Goal: Task Accomplishment & Management: Manage account settings

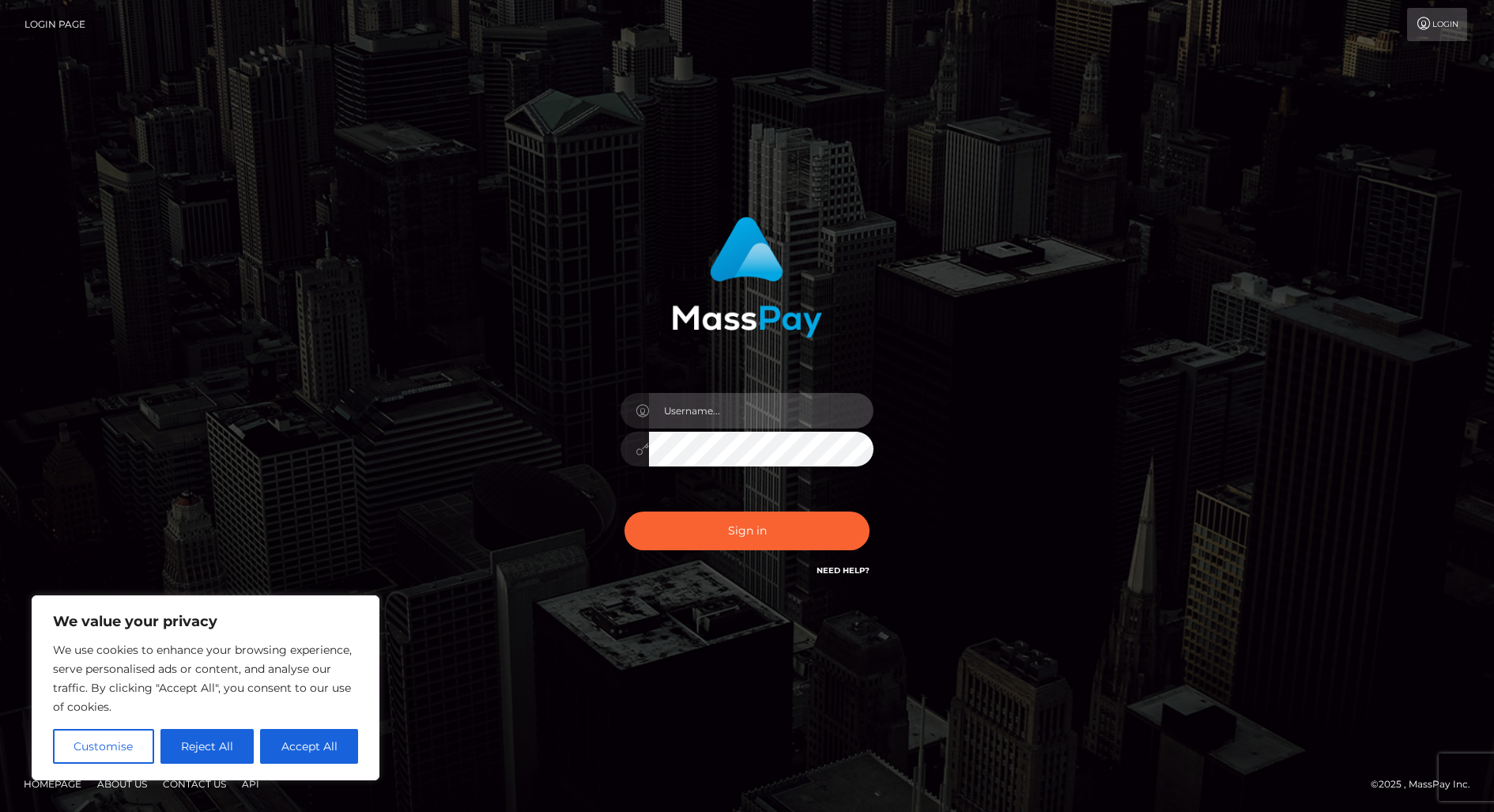
type input "alexism"
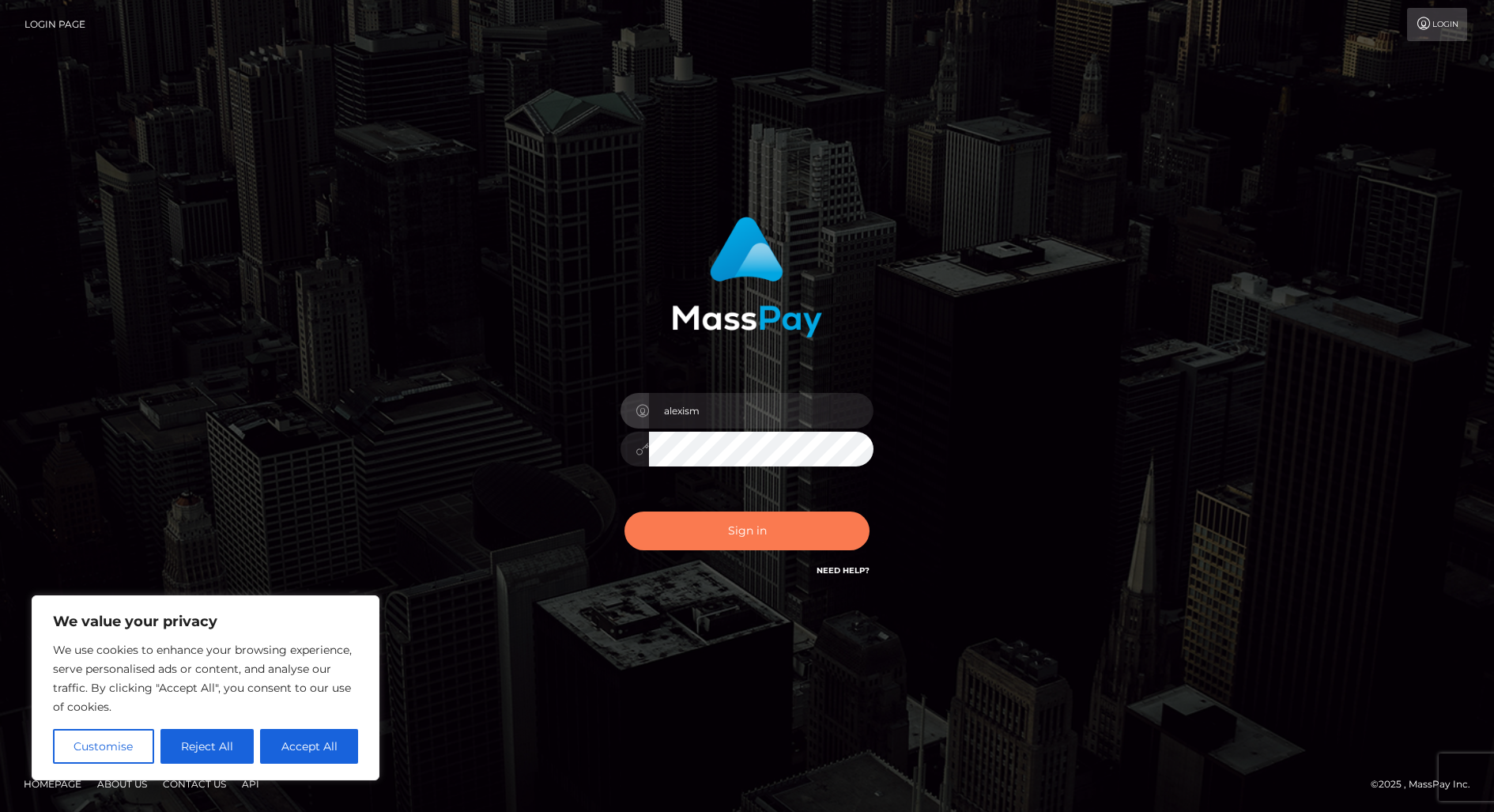
click at [752, 526] on button "Sign in" at bounding box center [747, 531] width 245 height 39
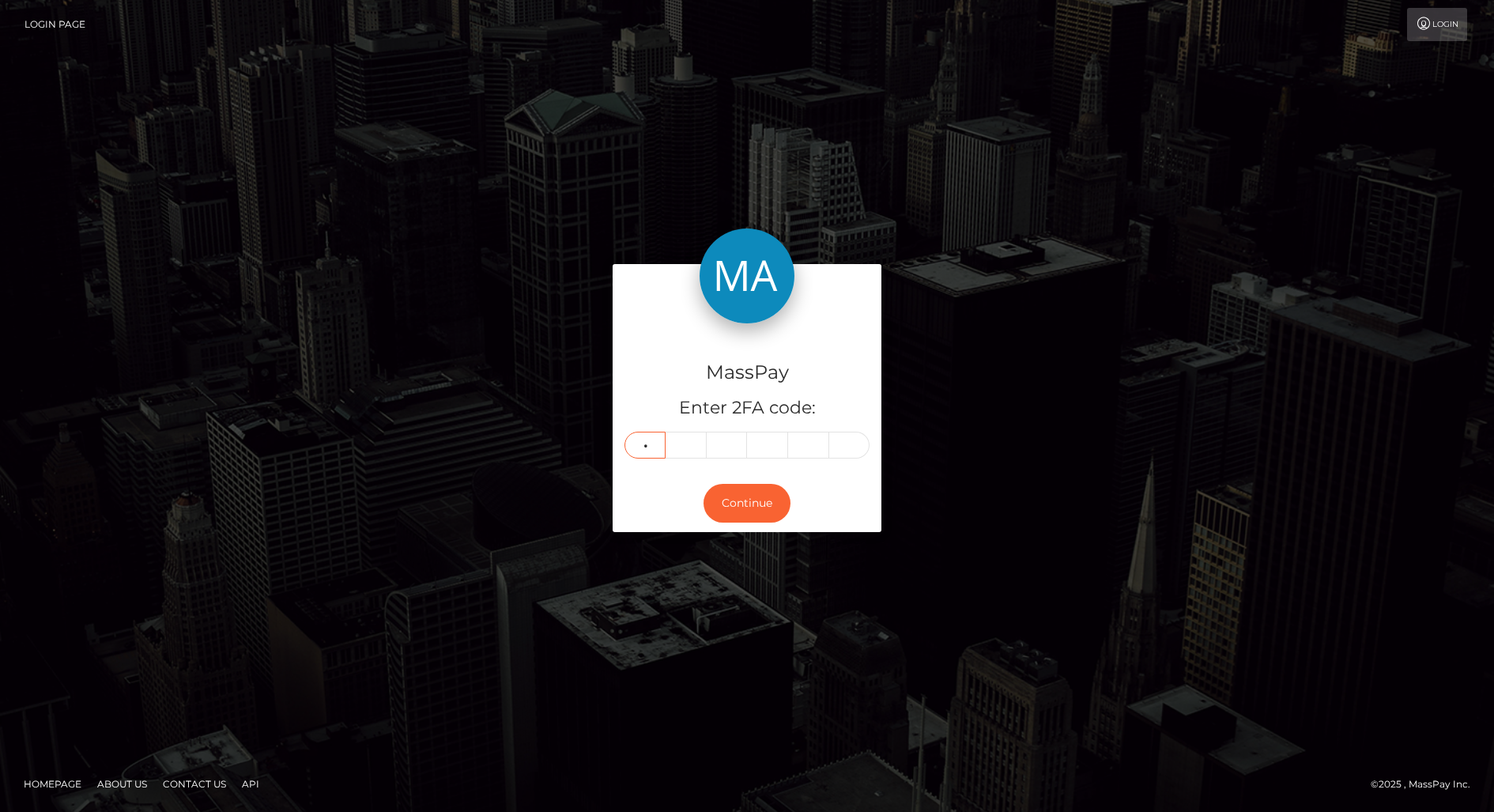
type input "6"
type input "7"
type input "4"
type input "0"
type input "6"
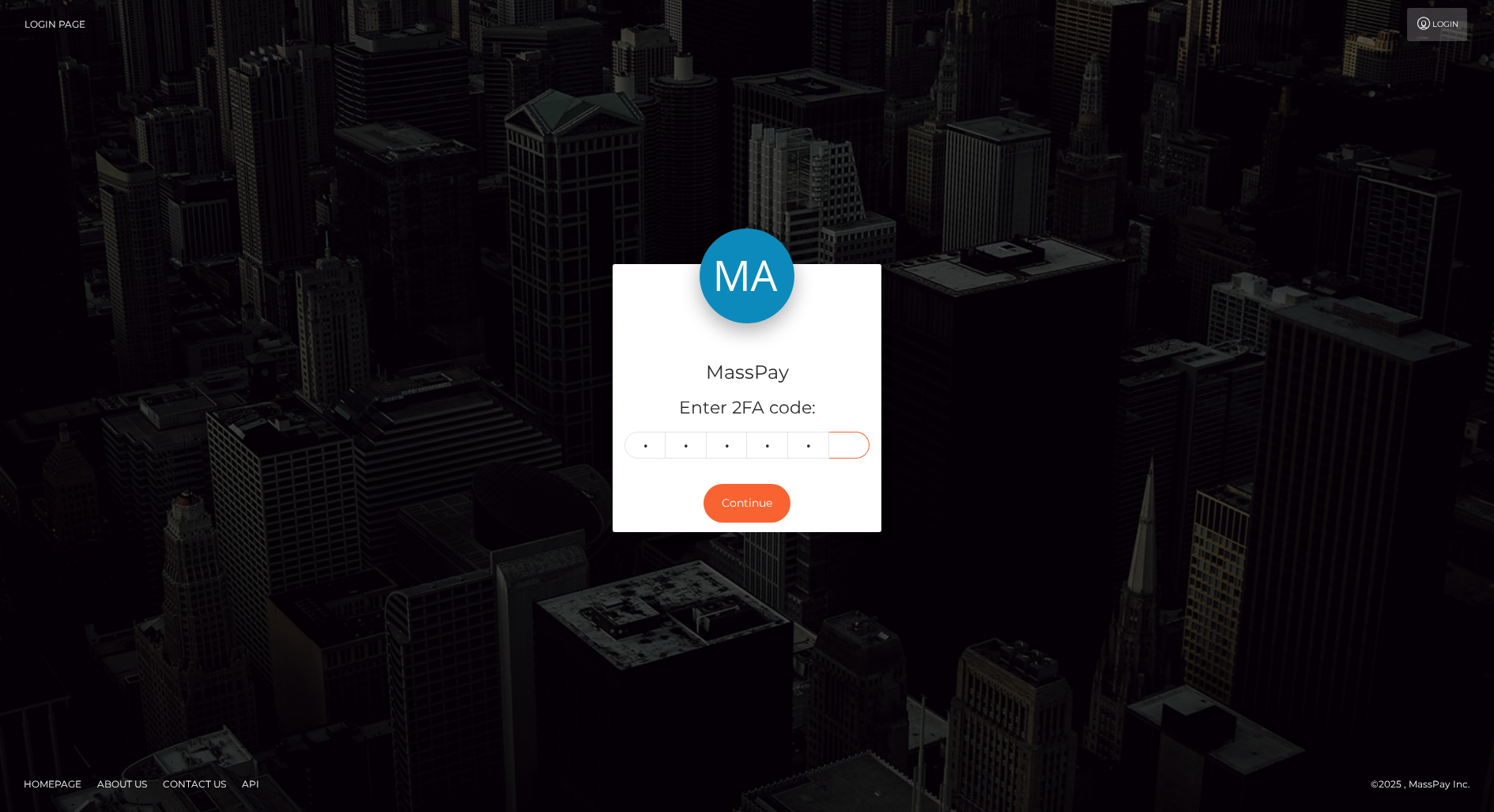
type input "8"
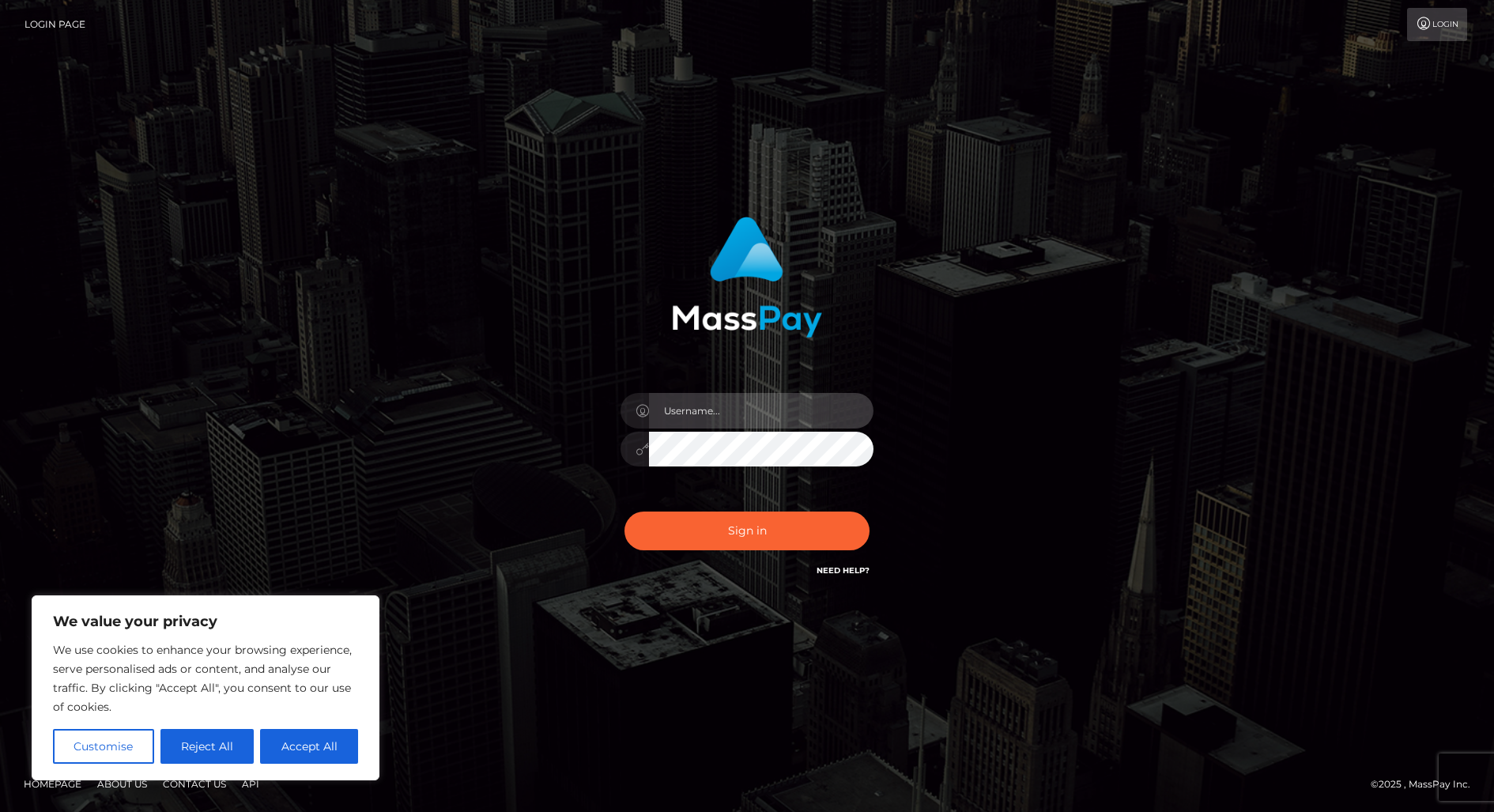
type input "alexism"
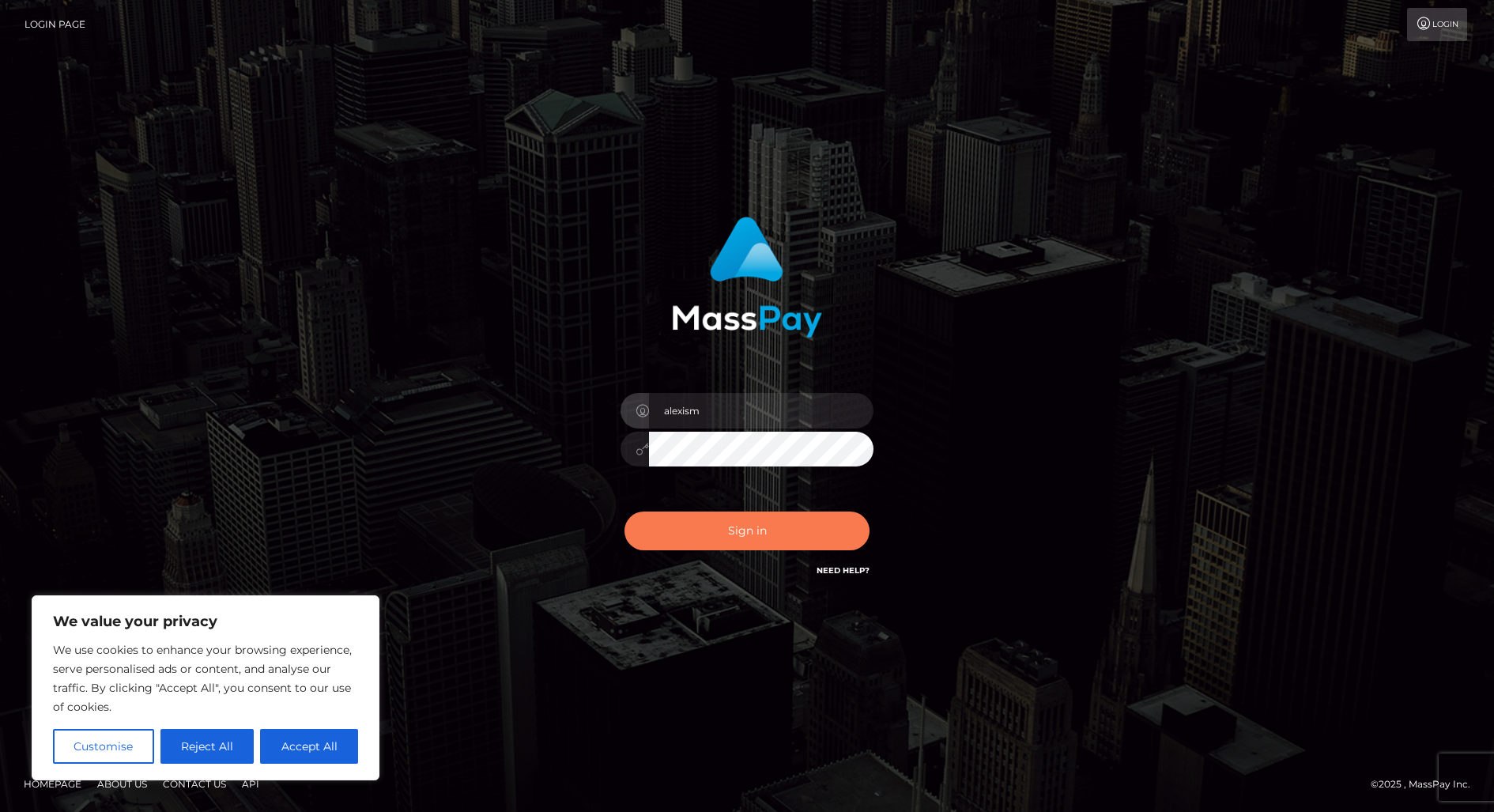
click at [785, 544] on button "Sign in" at bounding box center [747, 531] width 245 height 39
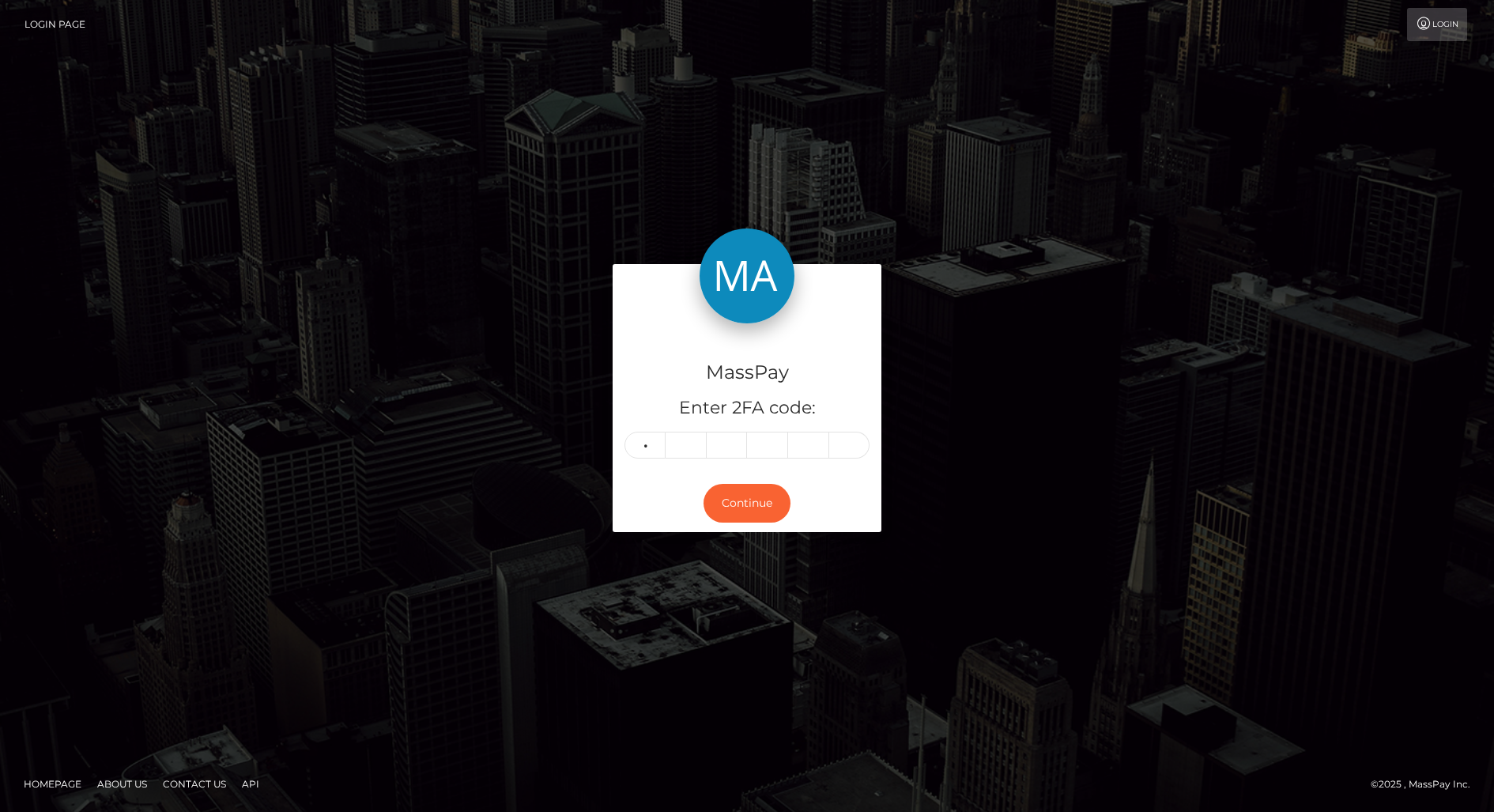
type input "6"
type input "7"
type input "4"
type input "0"
type input "6"
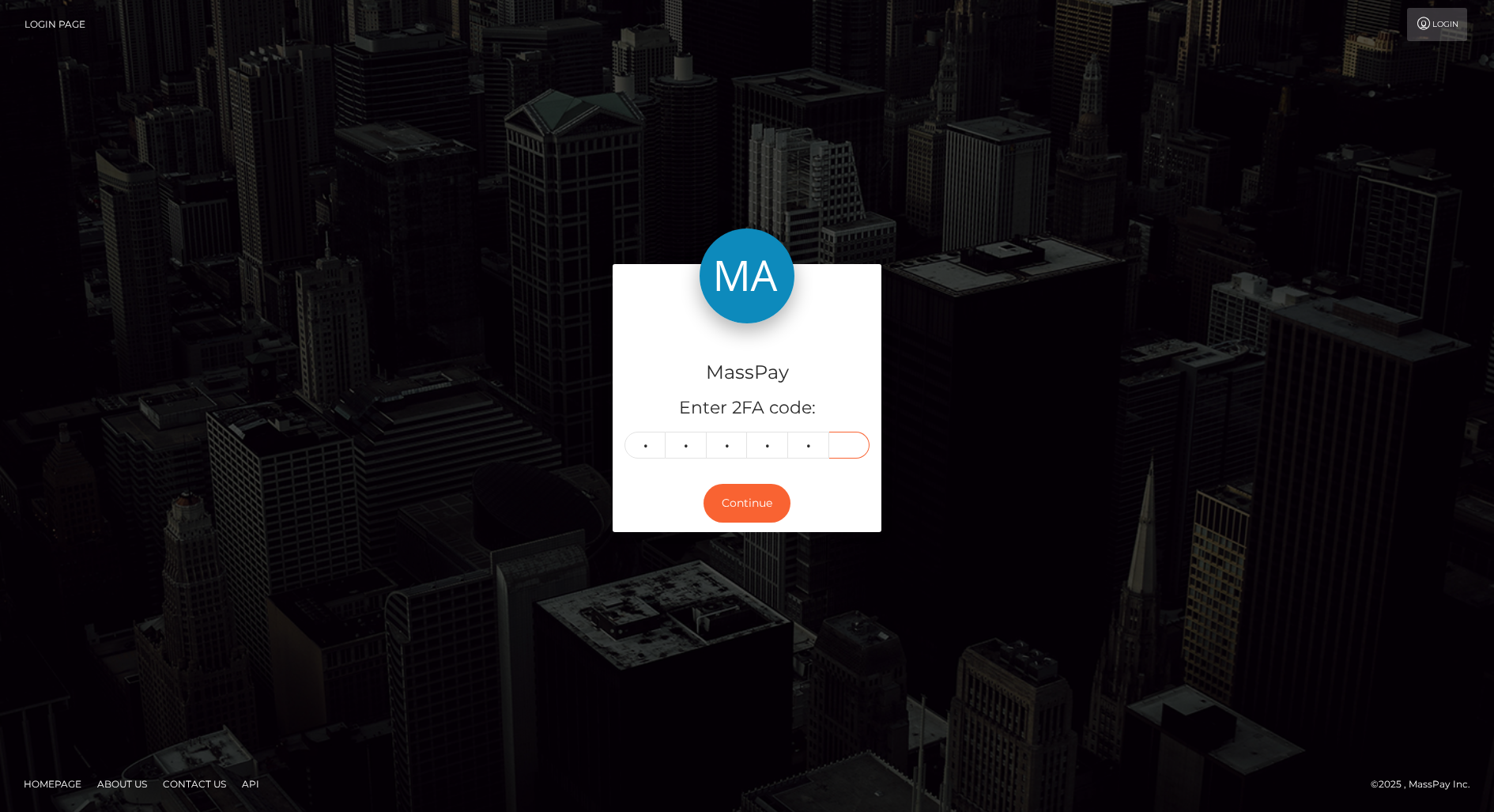
type input "8"
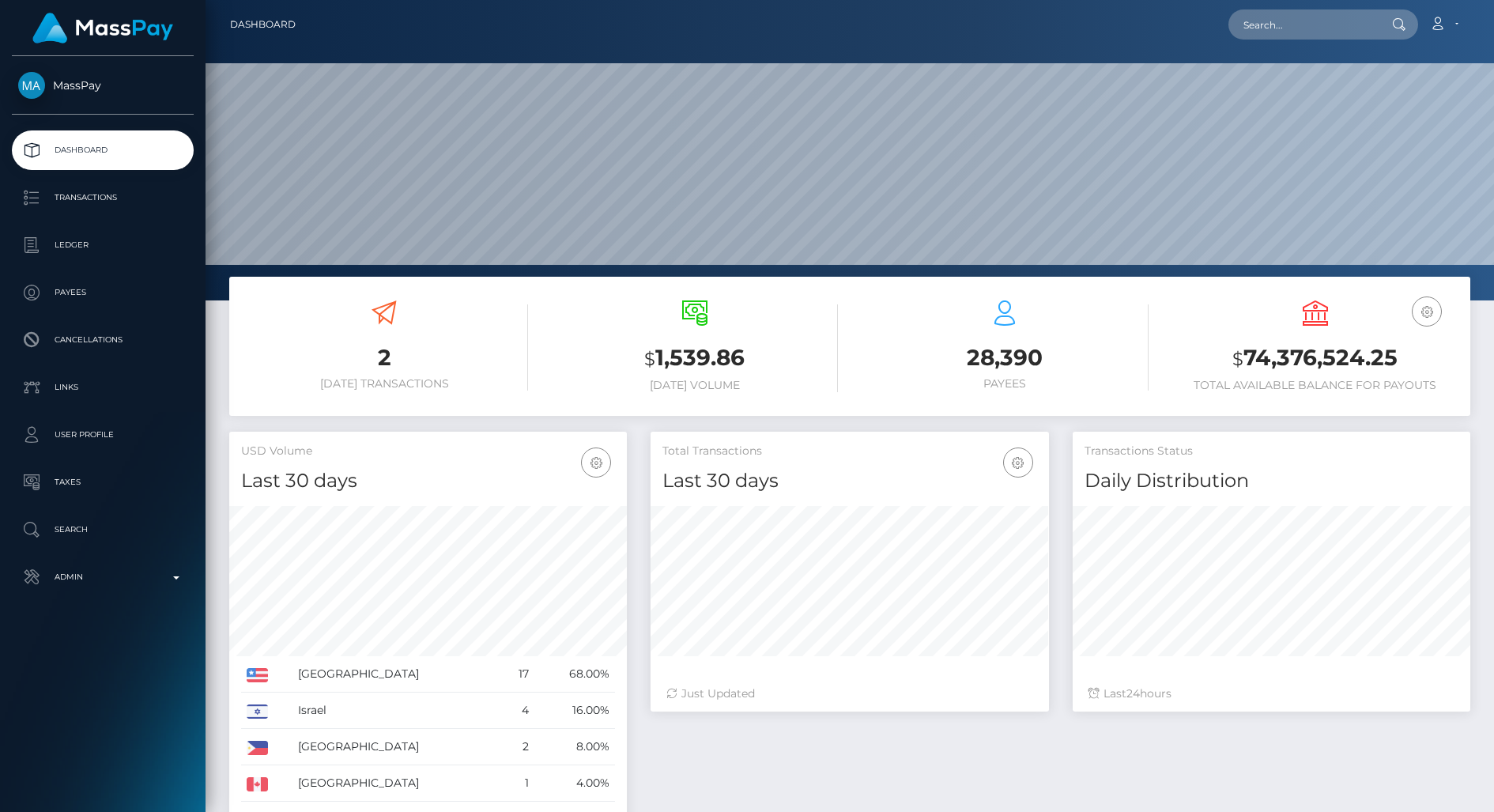
scroll to position [279, 396]
click at [1285, 25] on input "text" at bounding box center [1303, 24] width 149 height 30
paste input "[EMAIL_ADDRESS][DOMAIN_NAME]"
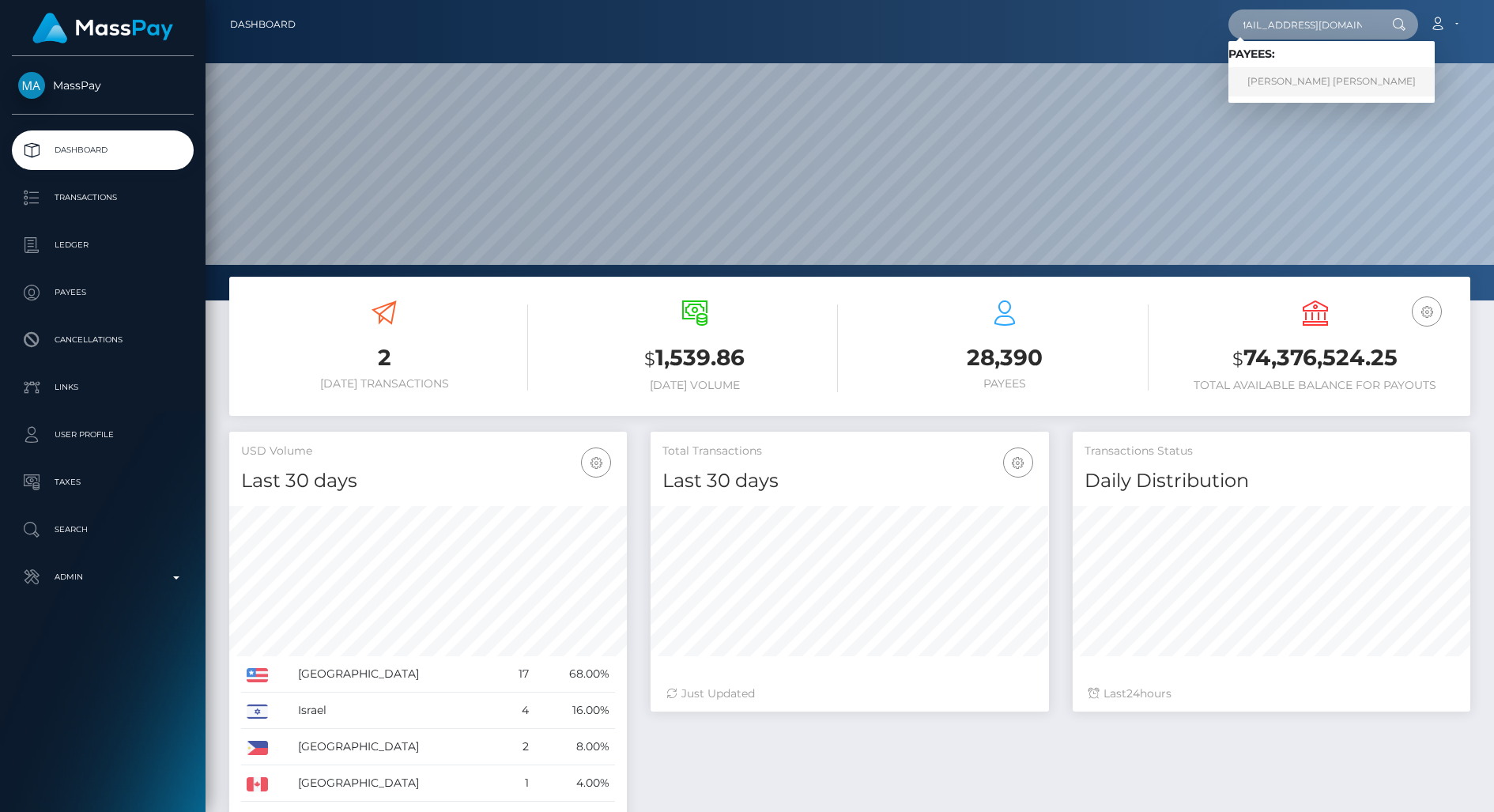
type input "[EMAIL_ADDRESS][DOMAIN_NAME]"
click at [1306, 83] on link "MAYA SIGRID LINNEA HENCKEL" at bounding box center [1331, 81] width 206 height 29
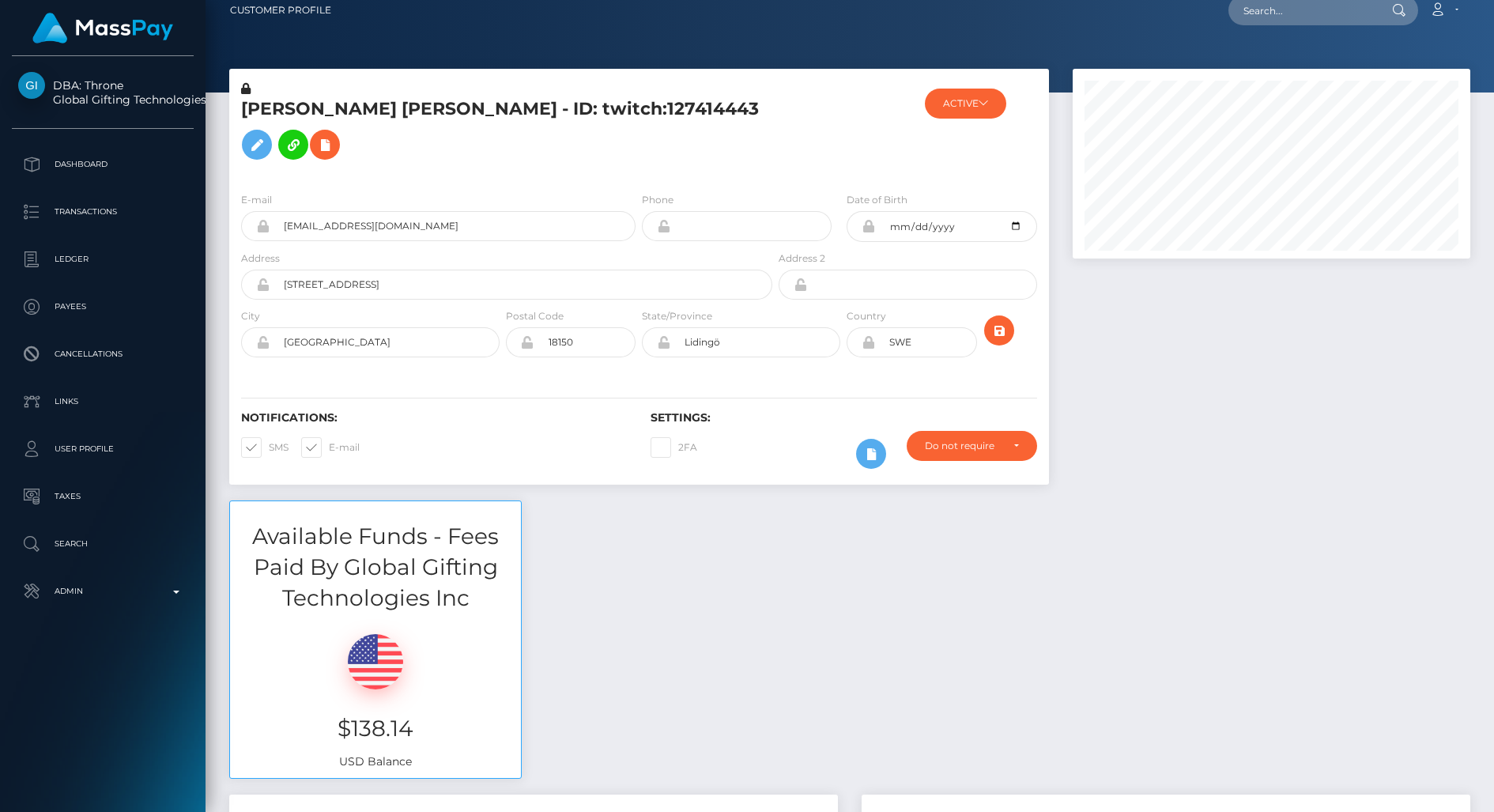
scroll to position [16, 0]
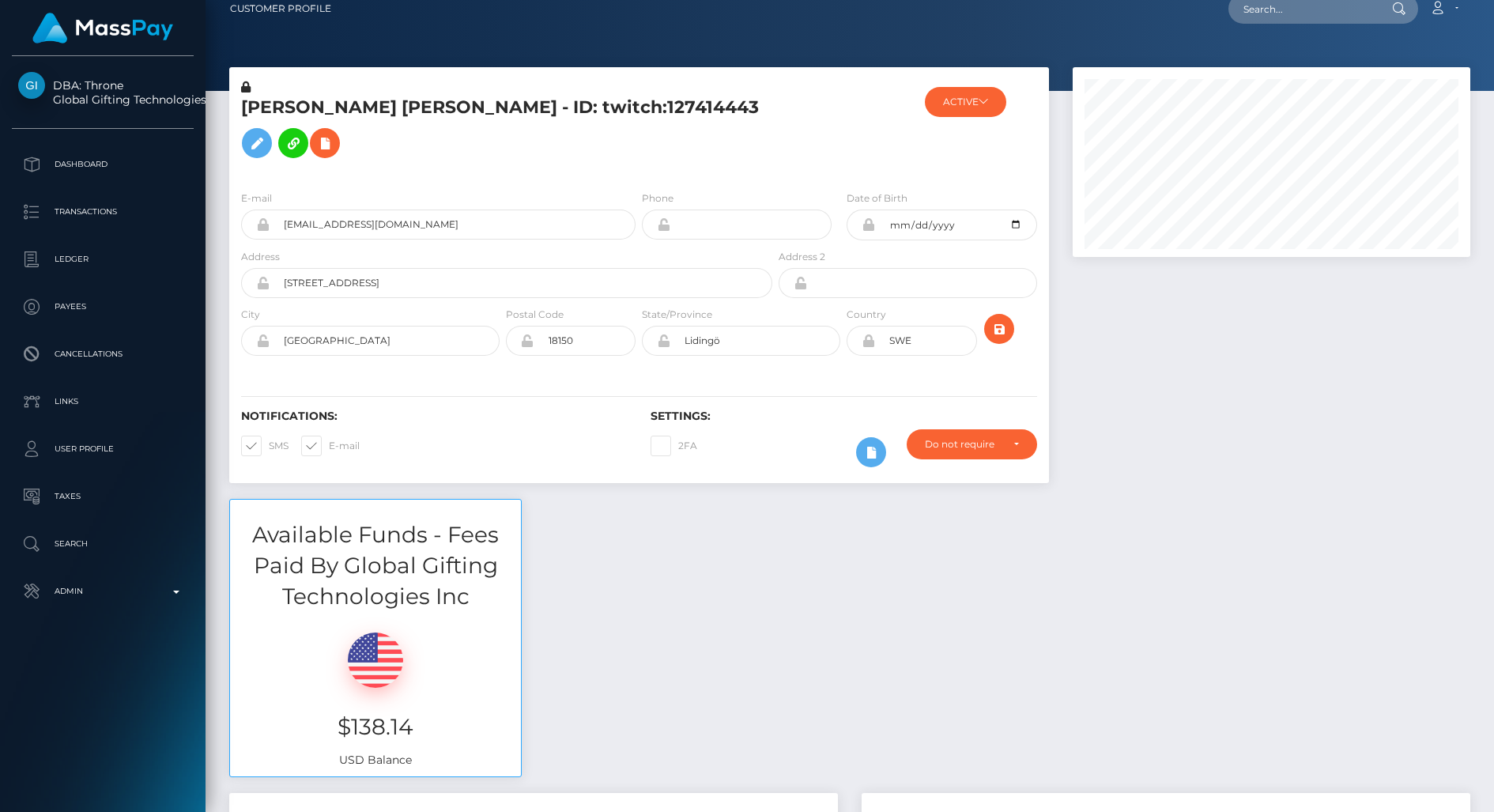
click at [269, 450] on span at bounding box center [269, 445] width 0 height 12
click at [269, 446] on input "SMS" at bounding box center [274, 440] width 10 height 10
checkbox input "false"
click at [329, 448] on span at bounding box center [329, 445] width 0 height 12
click at [329, 446] on input "E-mail" at bounding box center [334, 440] width 10 height 10
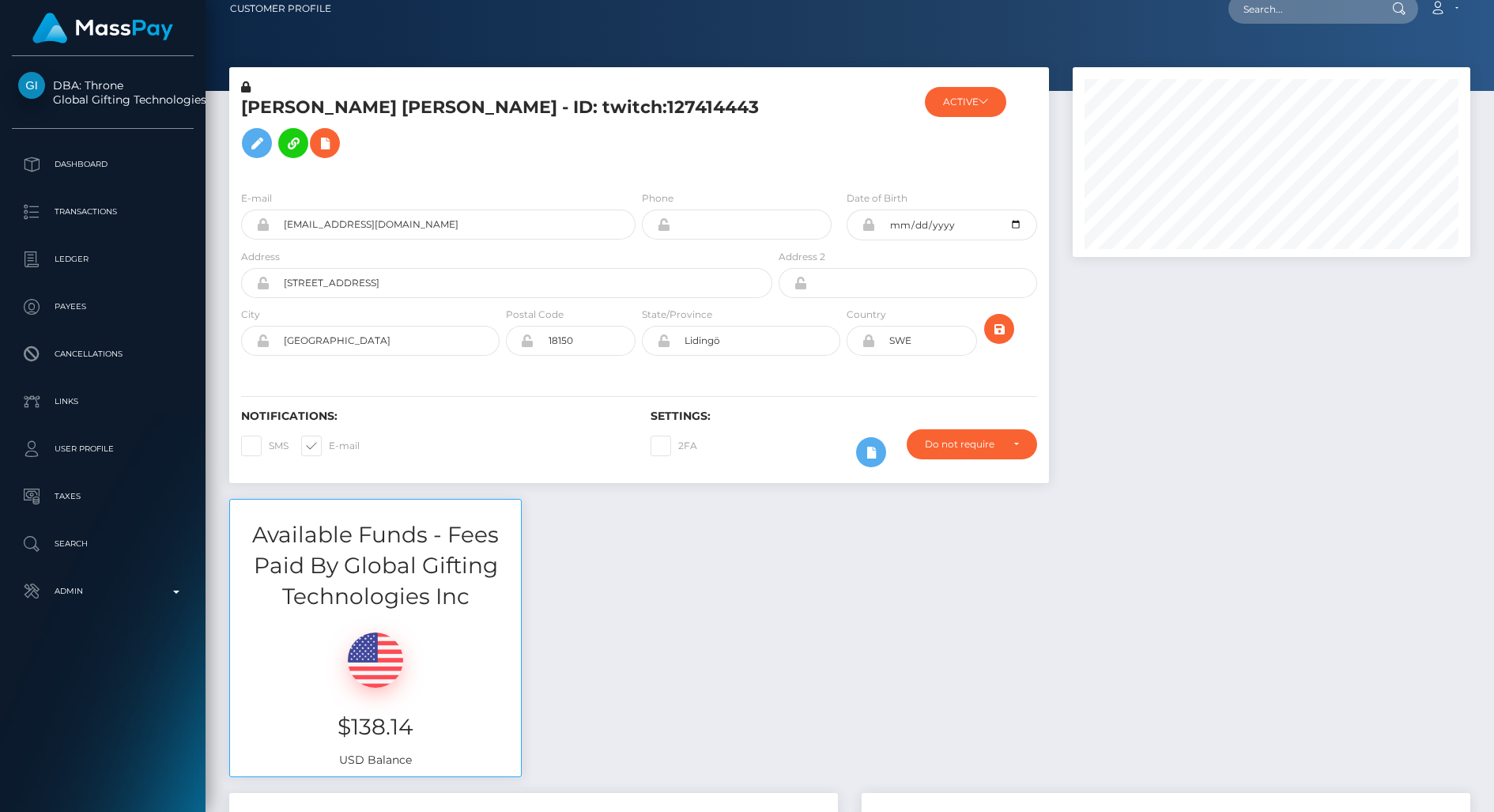
checkbox input "false"
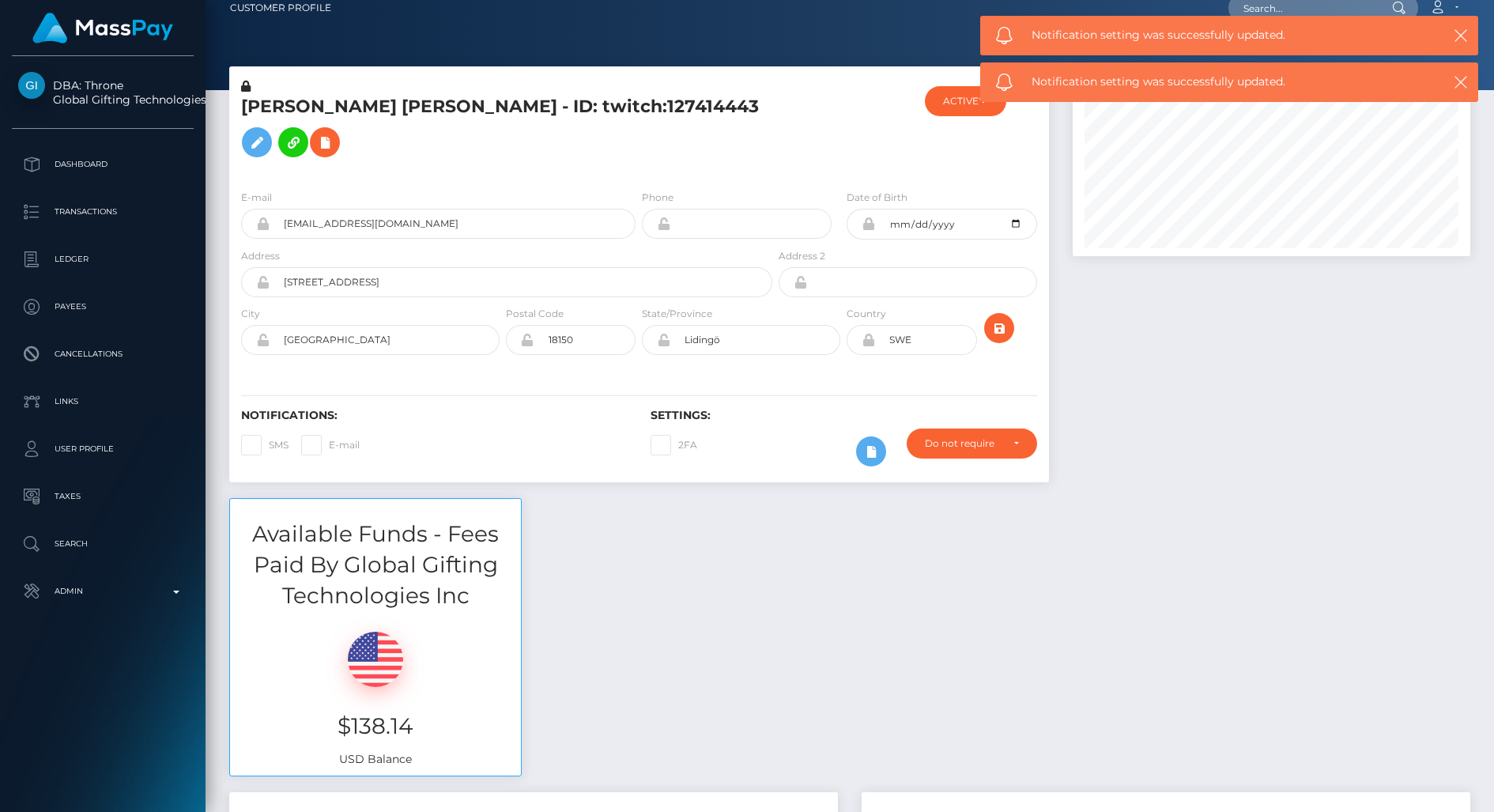
scroll to position [12, 0]
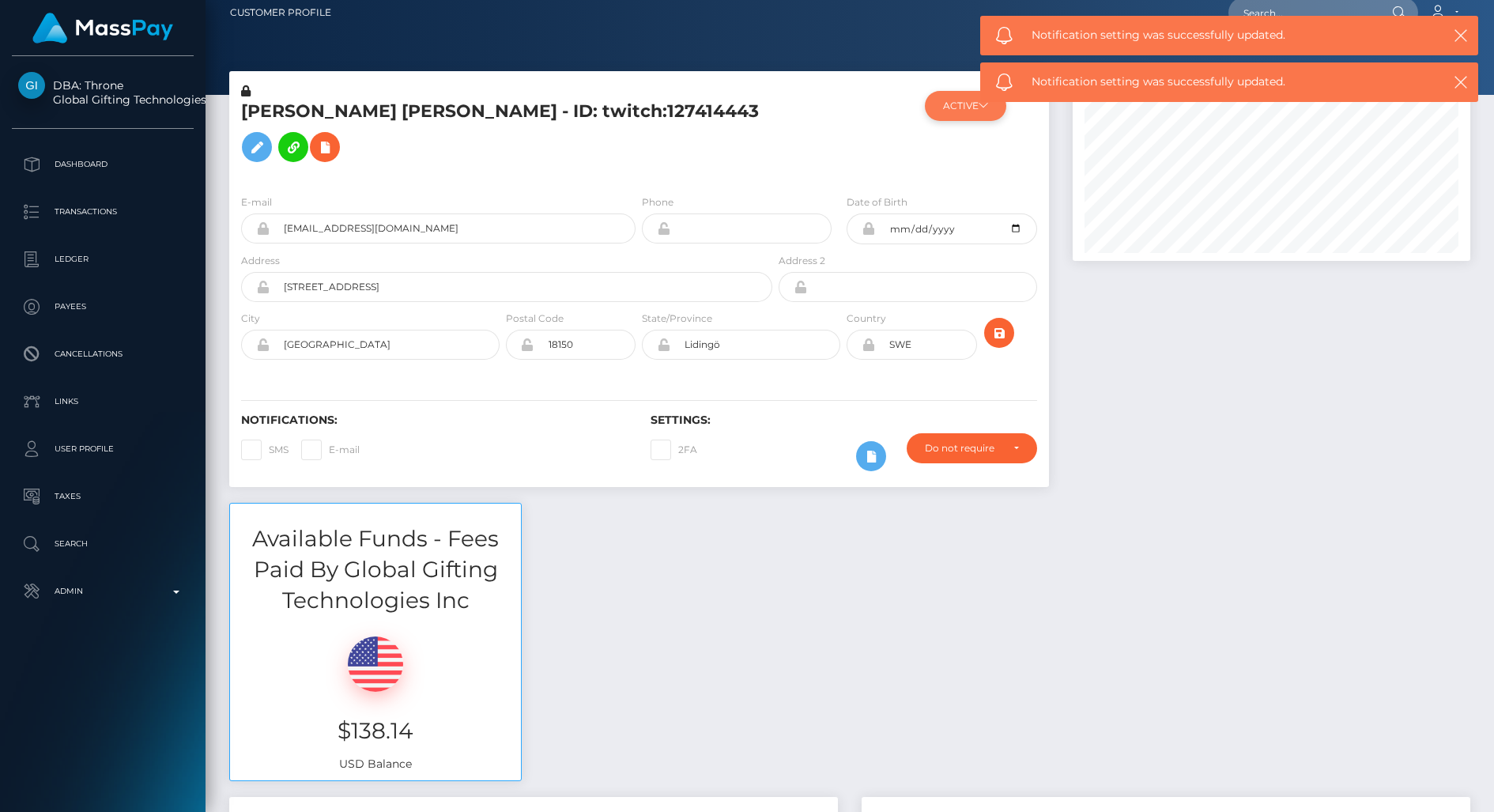
click at [968, 116] on button "ACTIVE" at bounding box center [965, 106] width 81 height 30
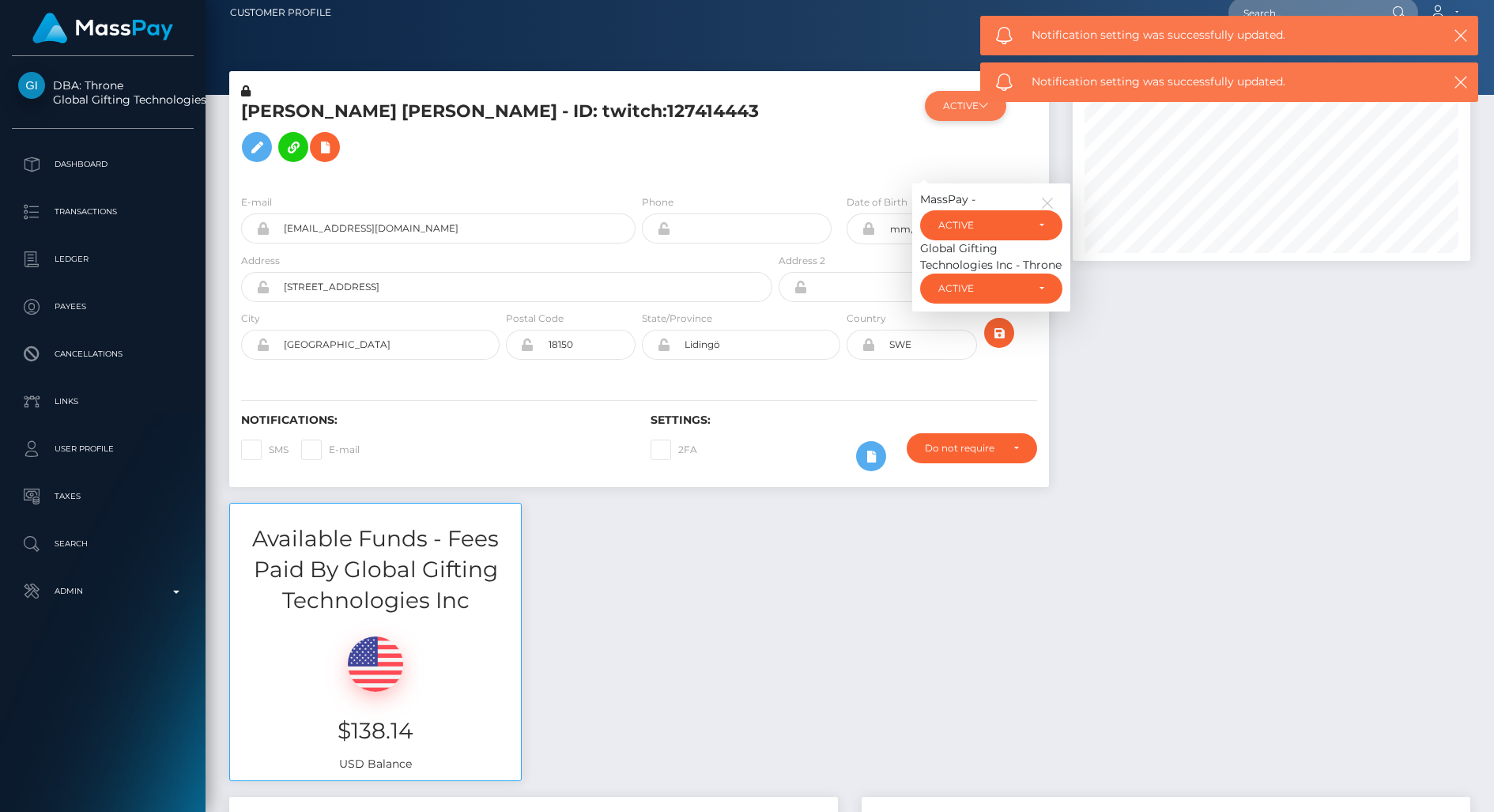
scroll to position [10, 0]
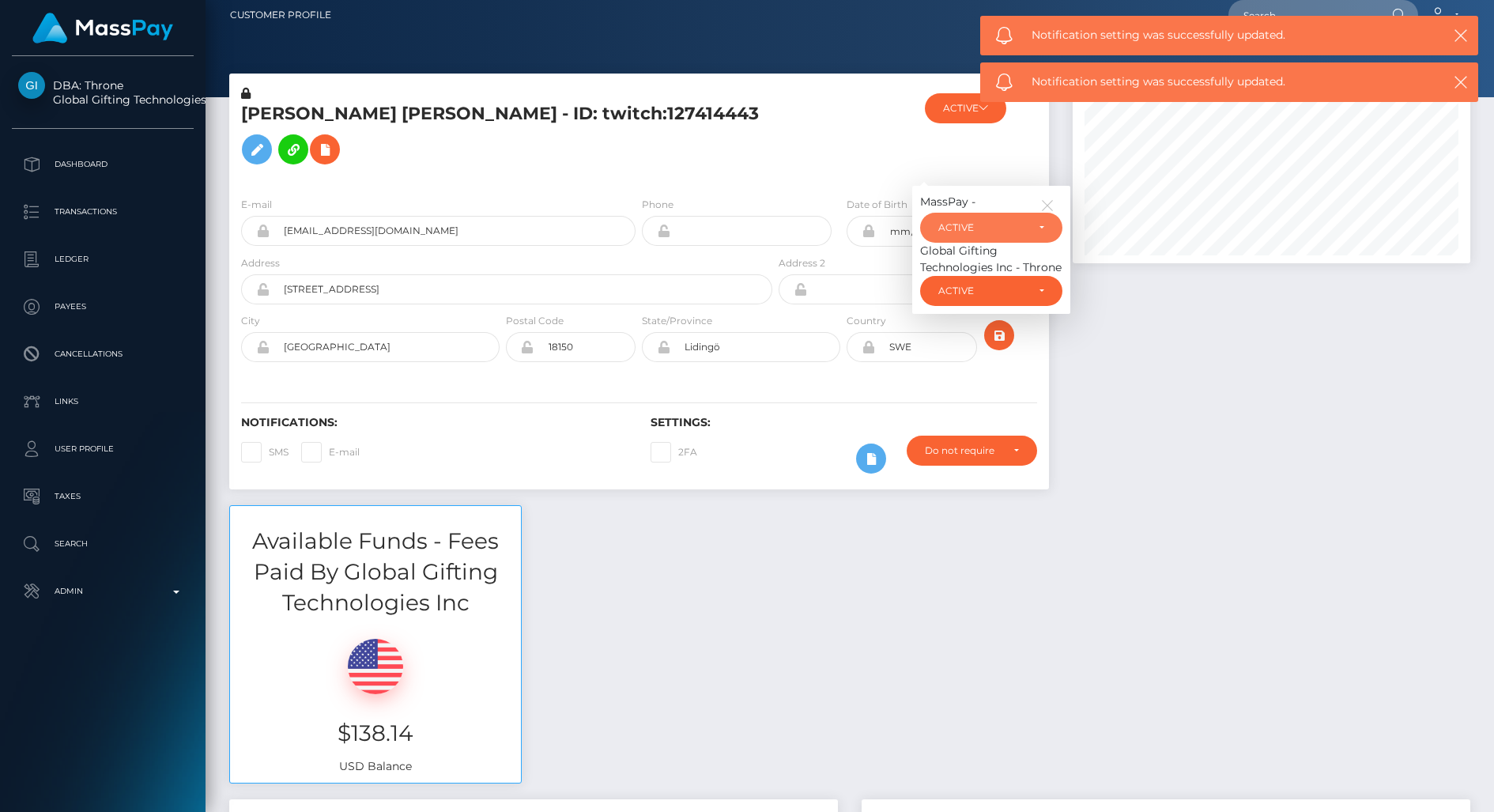
drag, startPoint x: 968, startPoint y: 238, endPoint x: 978, endPoint y: 237, distance: 10.0
click at [968, 238] on div "ACTIVE" at bounding box center [992, 228] width 142 height 30
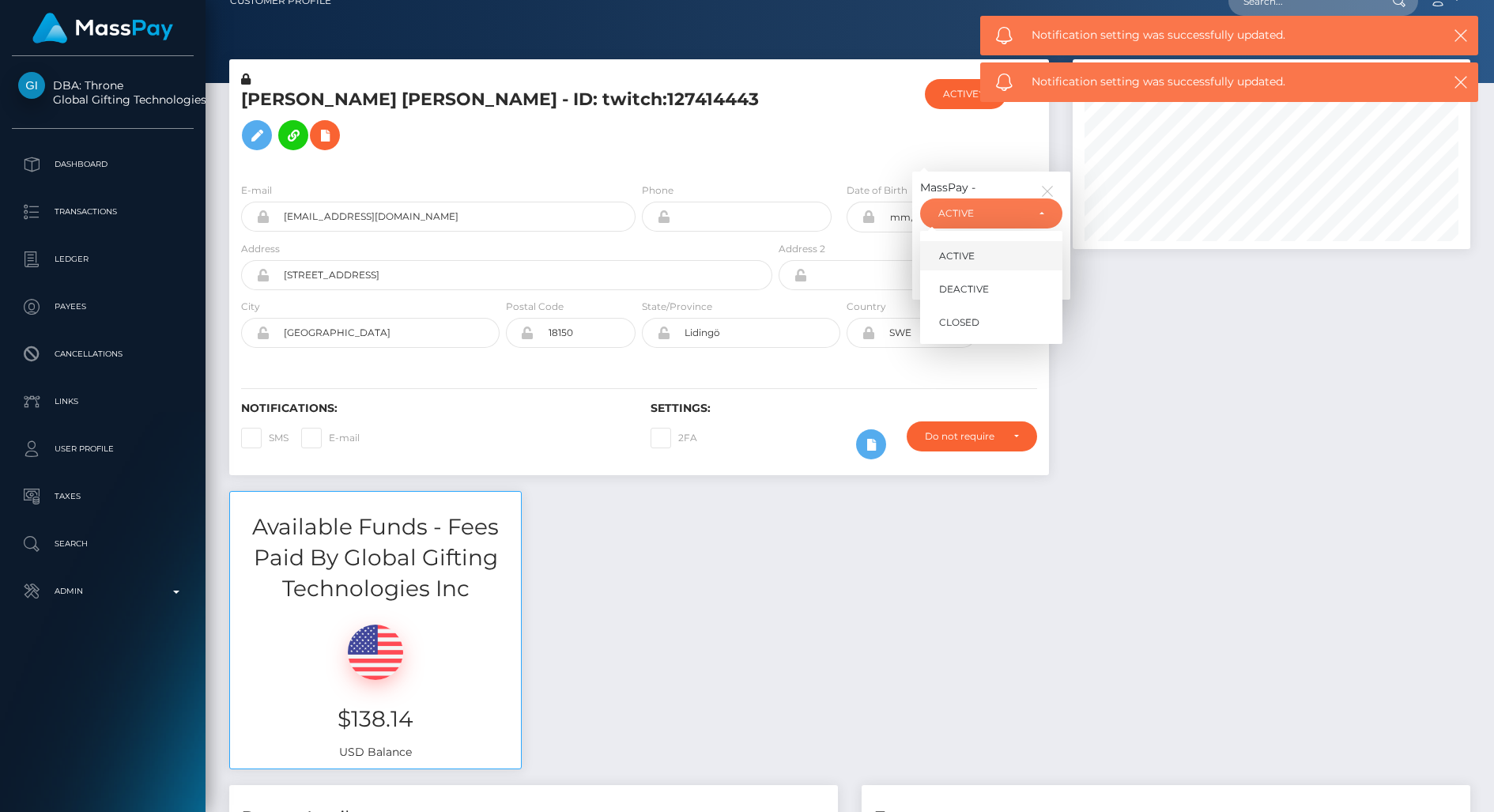
scroll to position [26, 0]
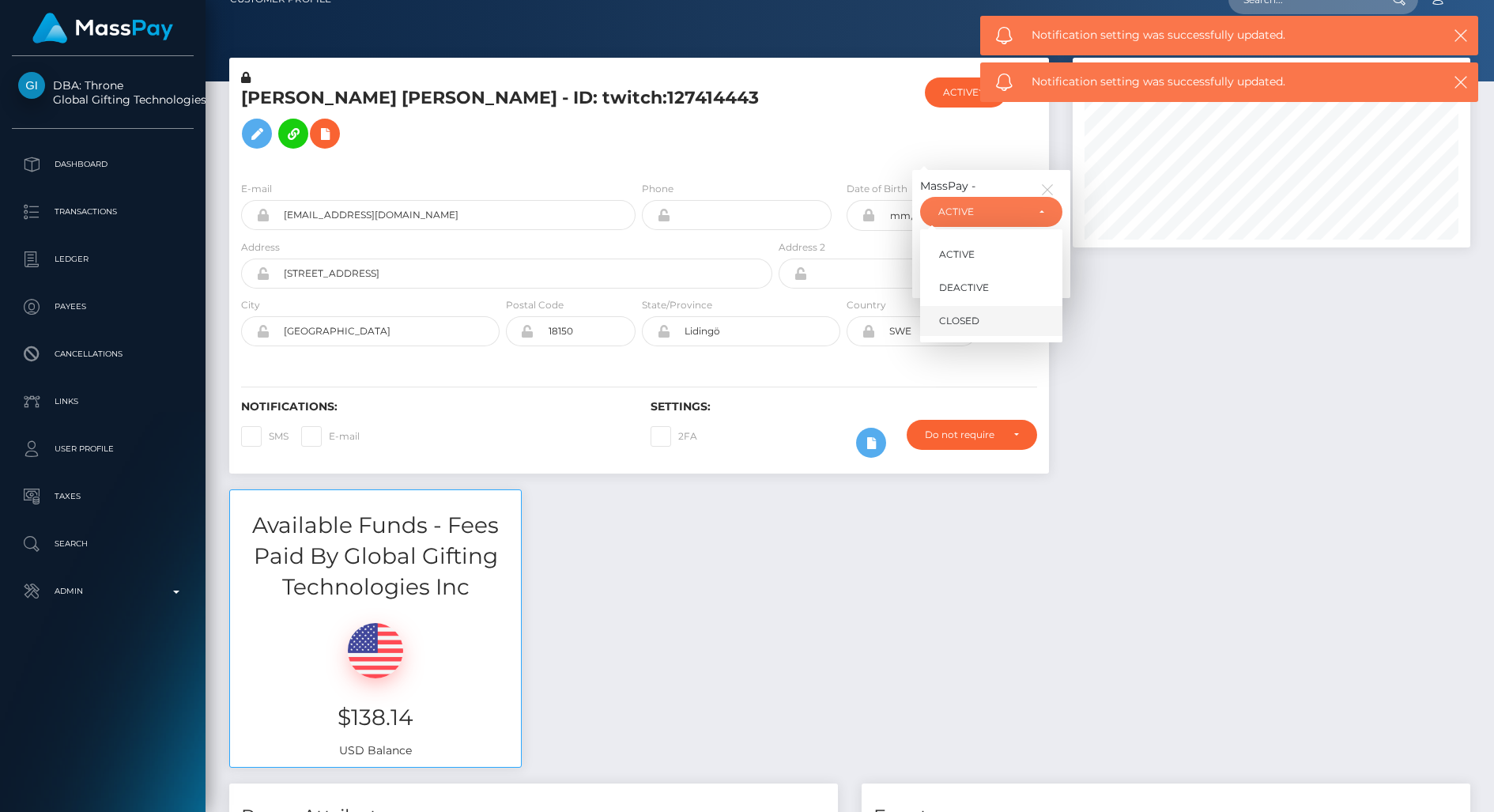
click at [985, 324] on link "CLOSED" at bounding box center [992, 320] width 142 height 29
select select "CLOSED"
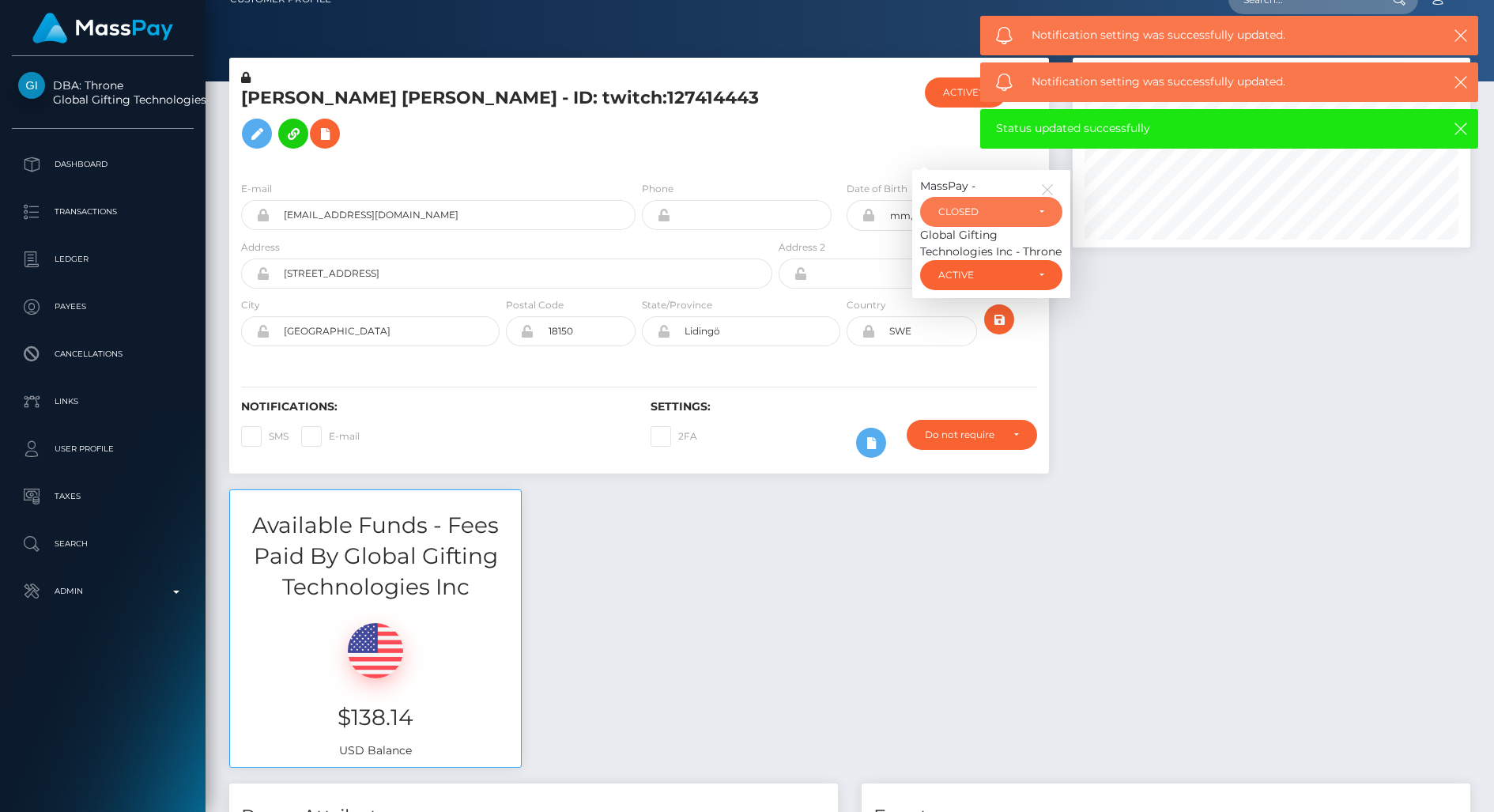
scroll to position [24, 0]
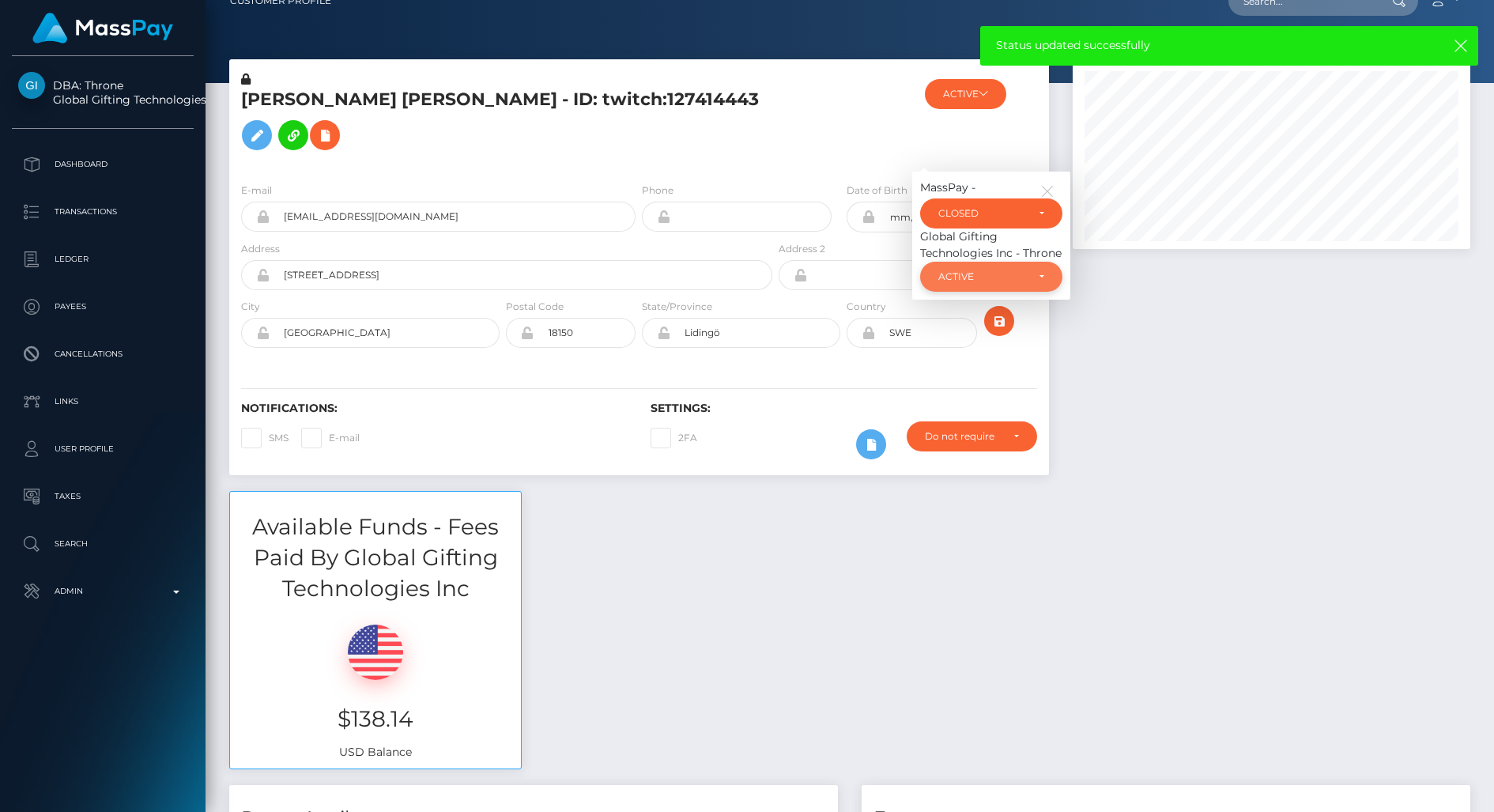
click at [1004, 276] on div "ACTIVE" at bounding box center [982, 276] width 88 height 12
click at [1002, 385] on link "CLOSED" at bounding box center [992, 386] width 142 height 29
select select "CLOSED"
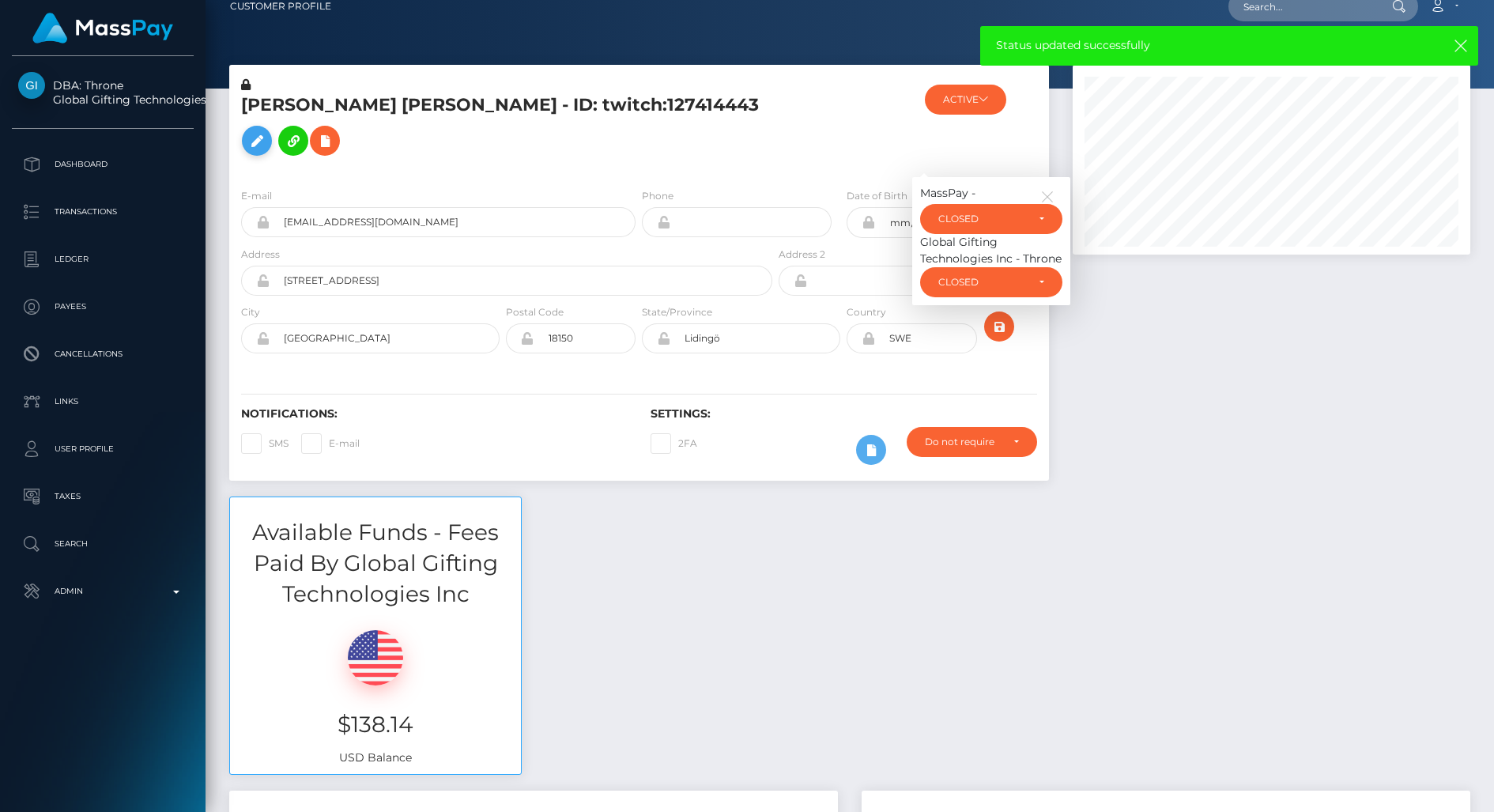
scroll to position [16, 0]
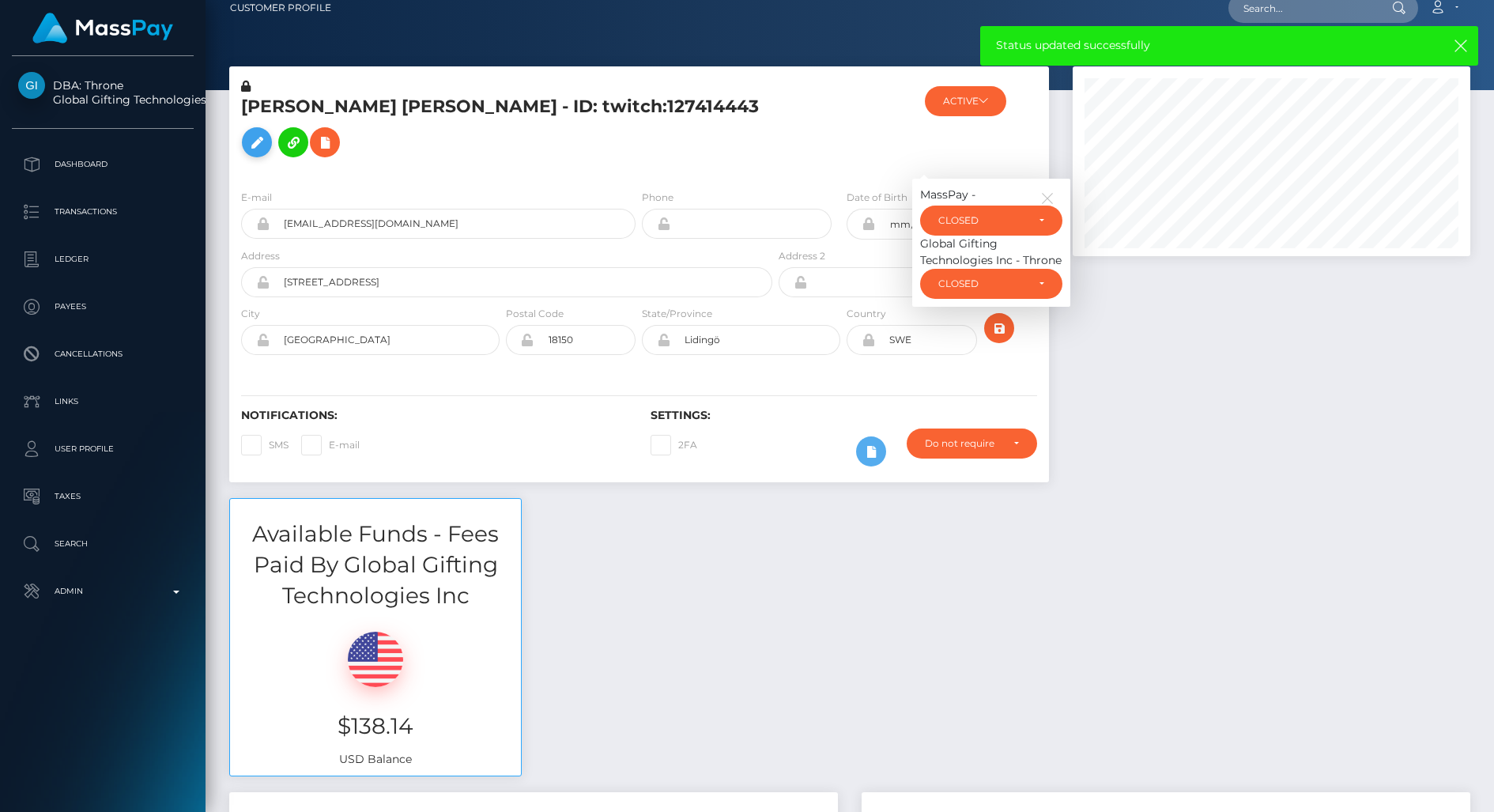
click at [266, 136] on icon at bounding box center [257, 142] width 19 height 20
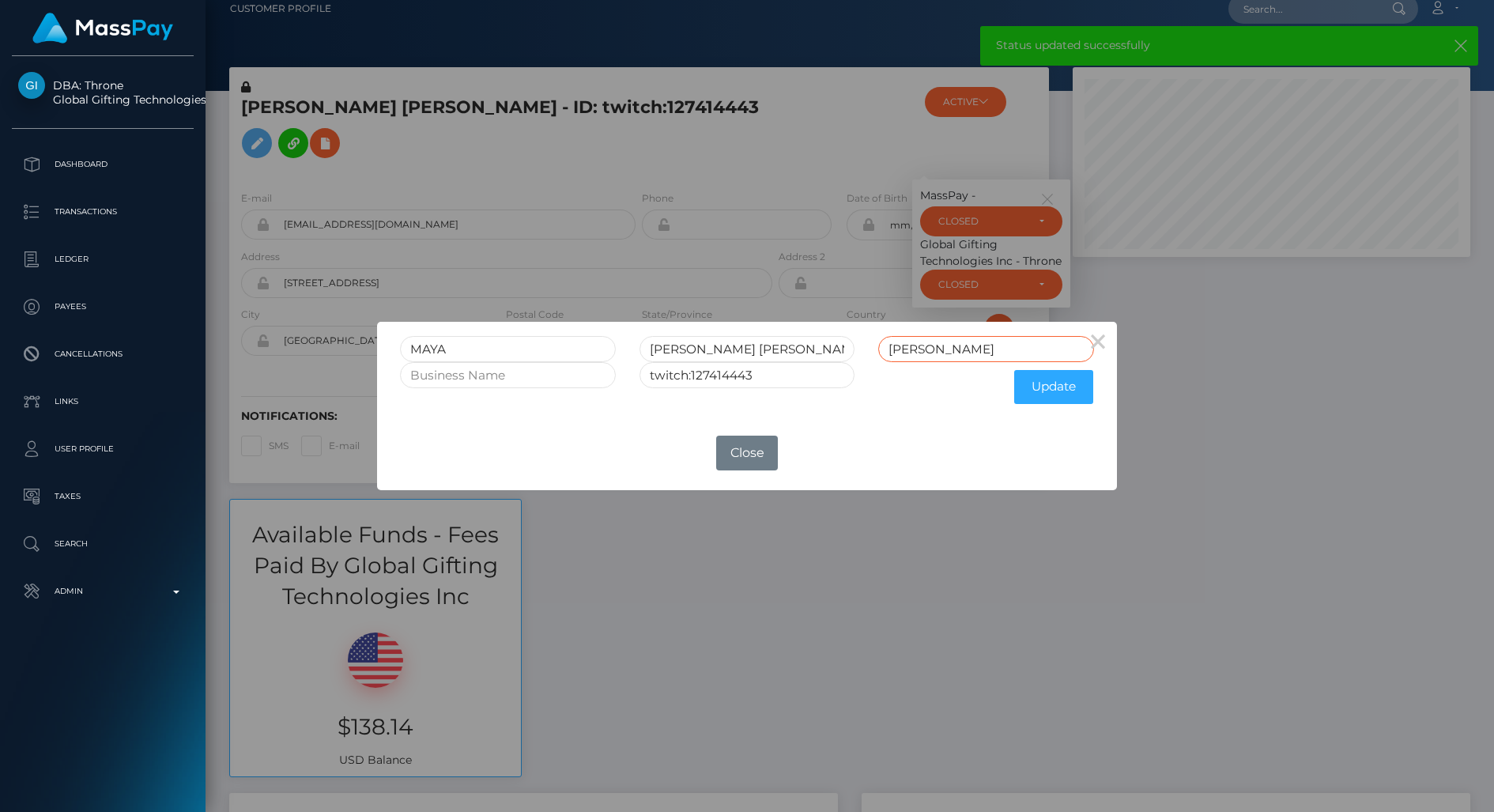
click at [970, 349] on input "HENCKEL" at bounding box center [986, 349] width 216 height 26
type input "HENCKEL CLOSED"
click at [798, 376] on input "twitch:127414443" at bounding box center [747, 375] width 216 height 26
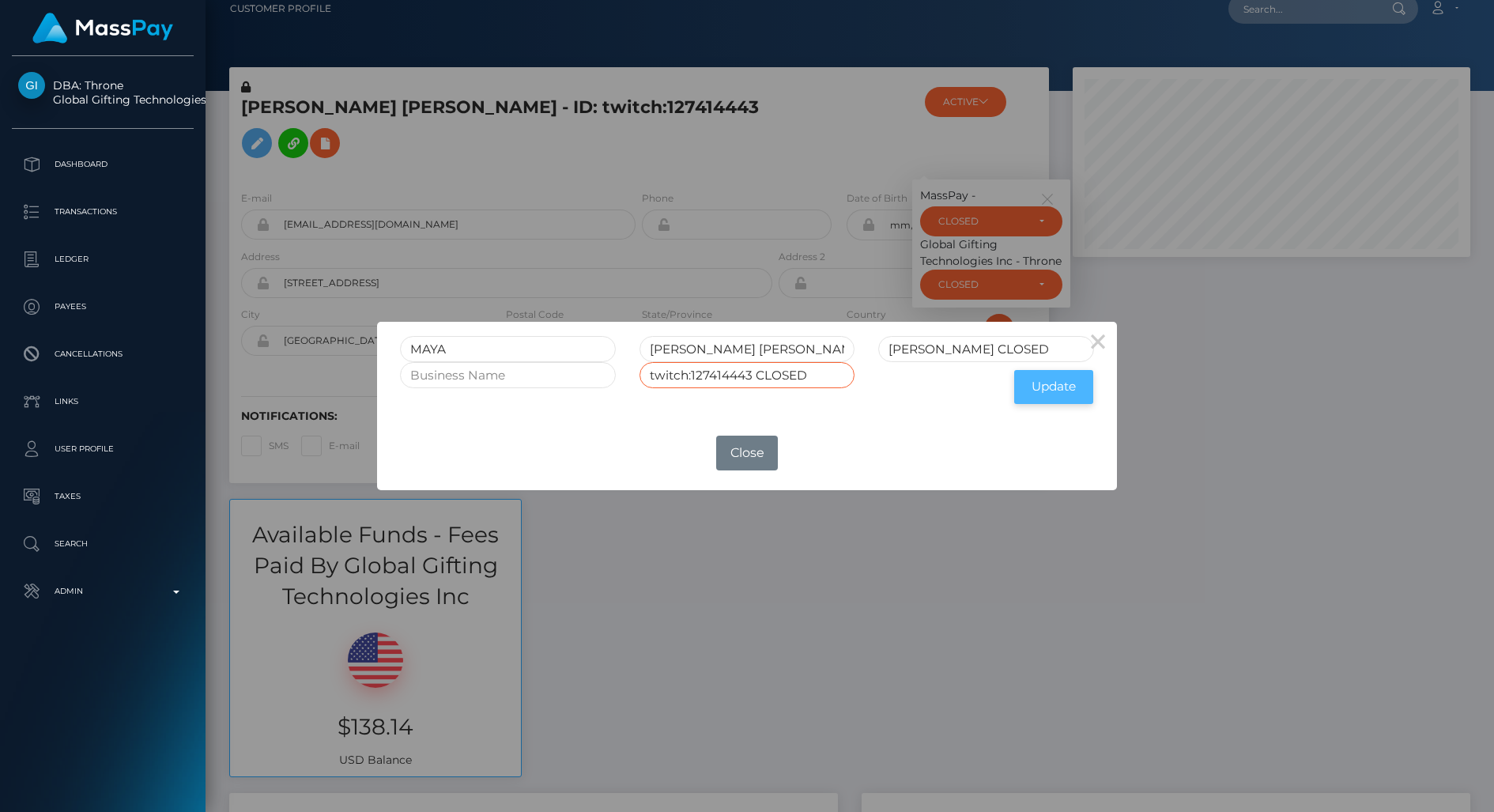
type input "twitch:127414443 CLOSED"
click at [1045, 388] on button "Update" at bounding box center [1054, 387] width 79 height 34
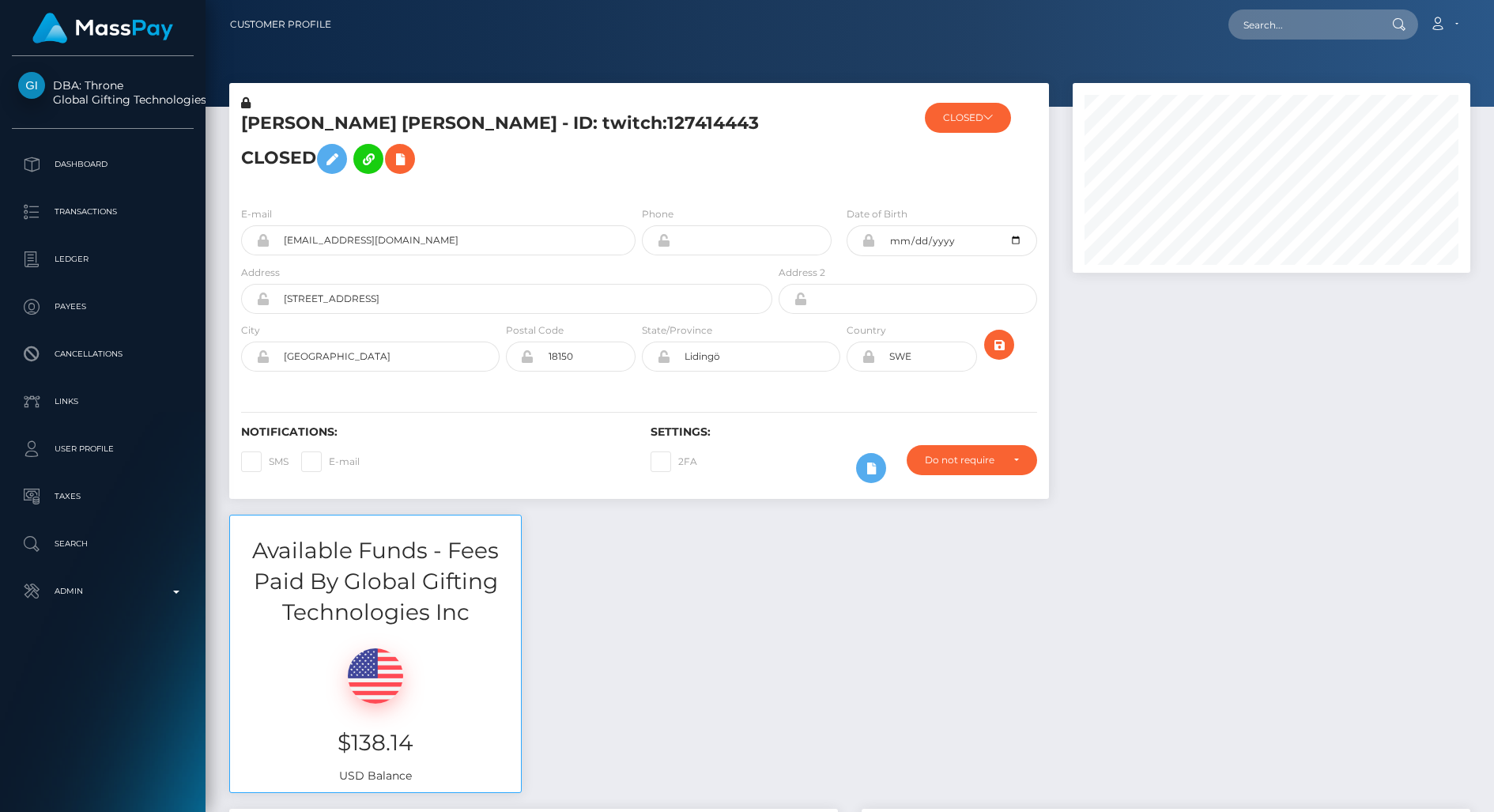
scroll to position [190, 396]
click at [247, 108] on icon at bounding box center [245, 102] width 9 height 11
click at [339, 169] on button at bounding box center [332, 159] width 30 height 30
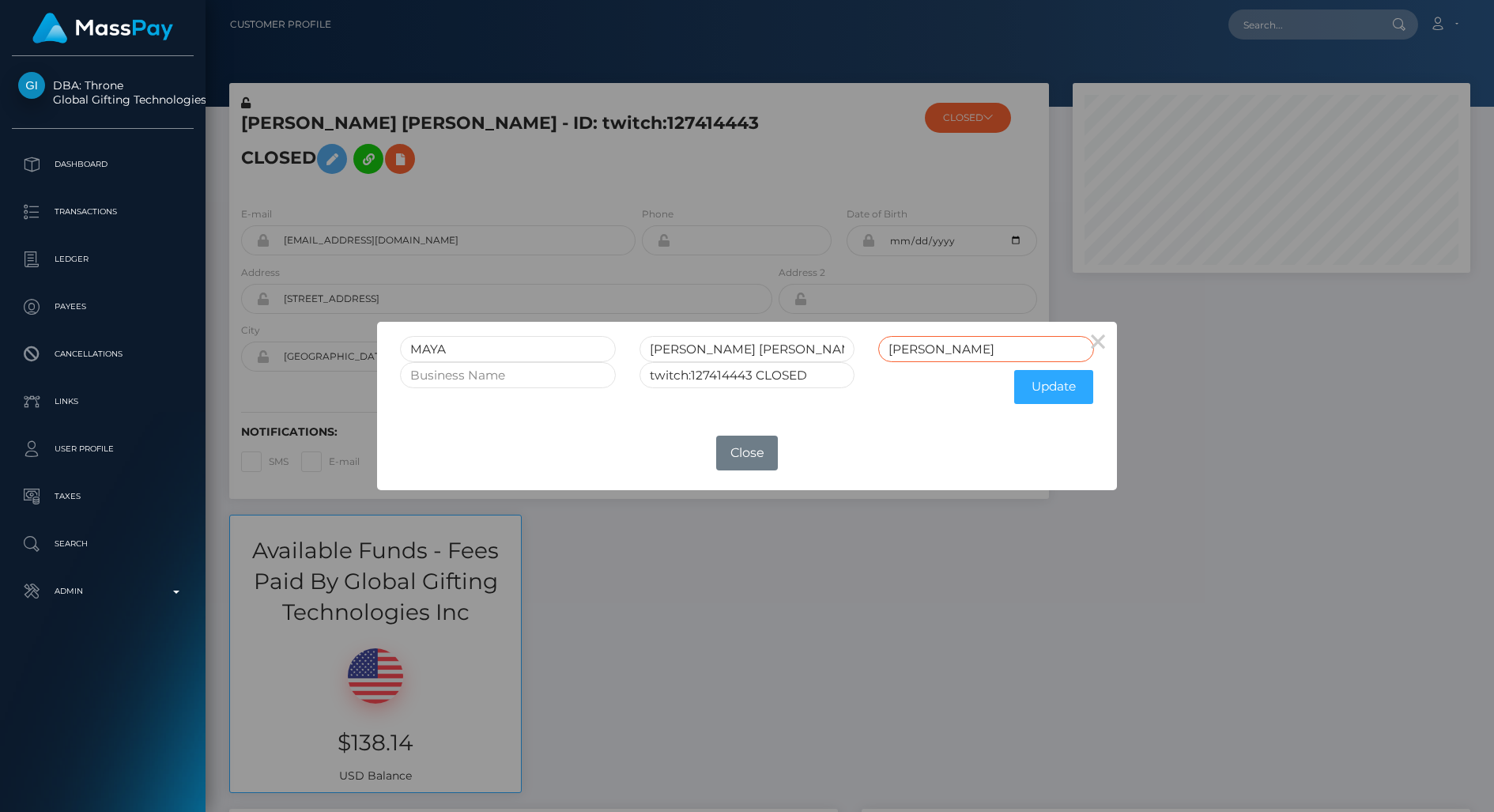
click at [978, 349] on input "[PERSON_NAME]" at bounding box center [986, 349] width 216 height 26
type input "HENCKEL CLOSED"
click at [1051, 381] on button "Update" at bounding box center [1054, 387] width 79 height 34
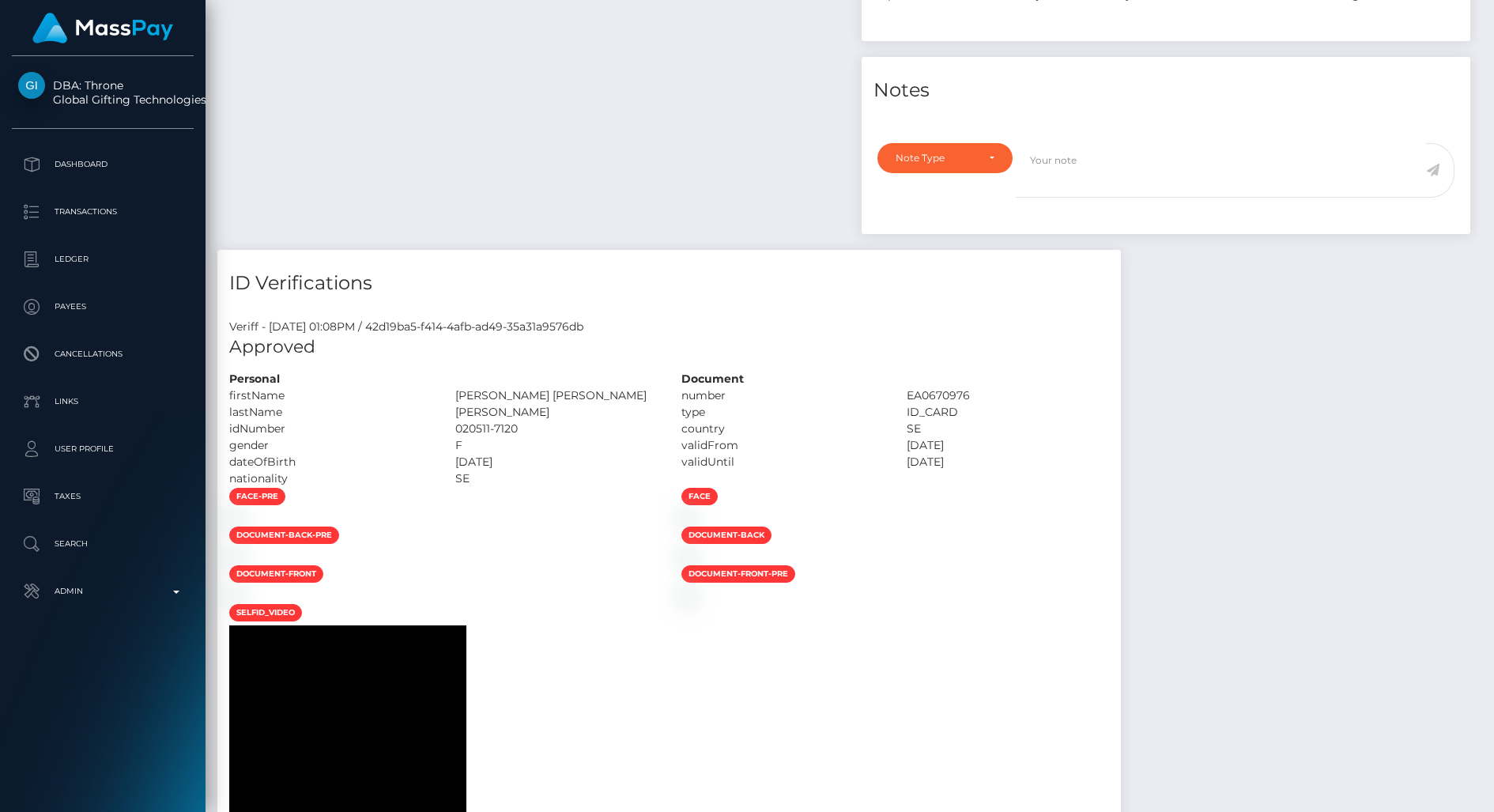
scroll to position [190, 396]
click at [988, 161] on div "Note Type" at bounding box center [944, 156] width 98 height 12
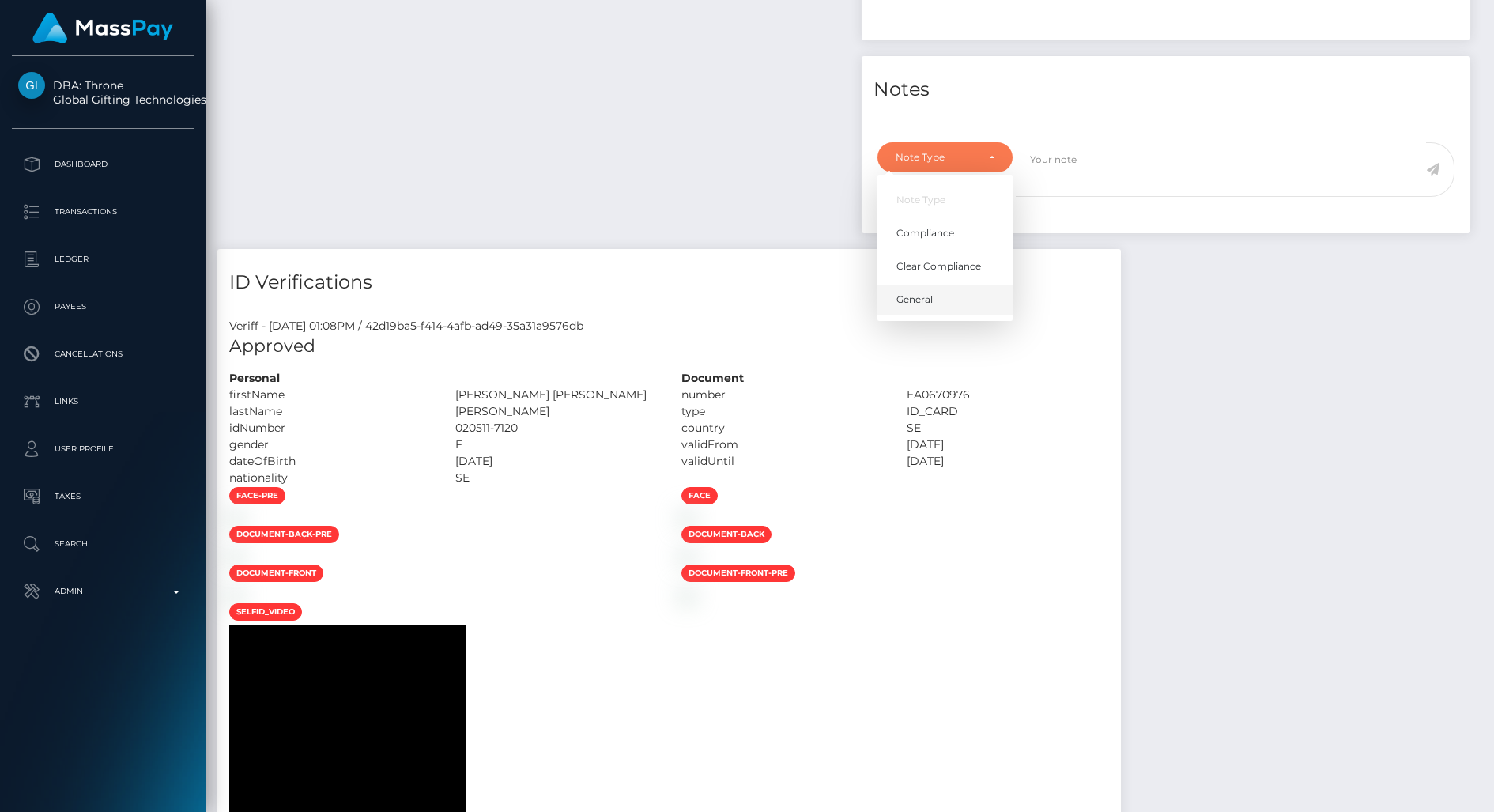
click at [942, 292] on link "General" at bounding box center [944, 300] width 135 height 29
select select "GENERAL"
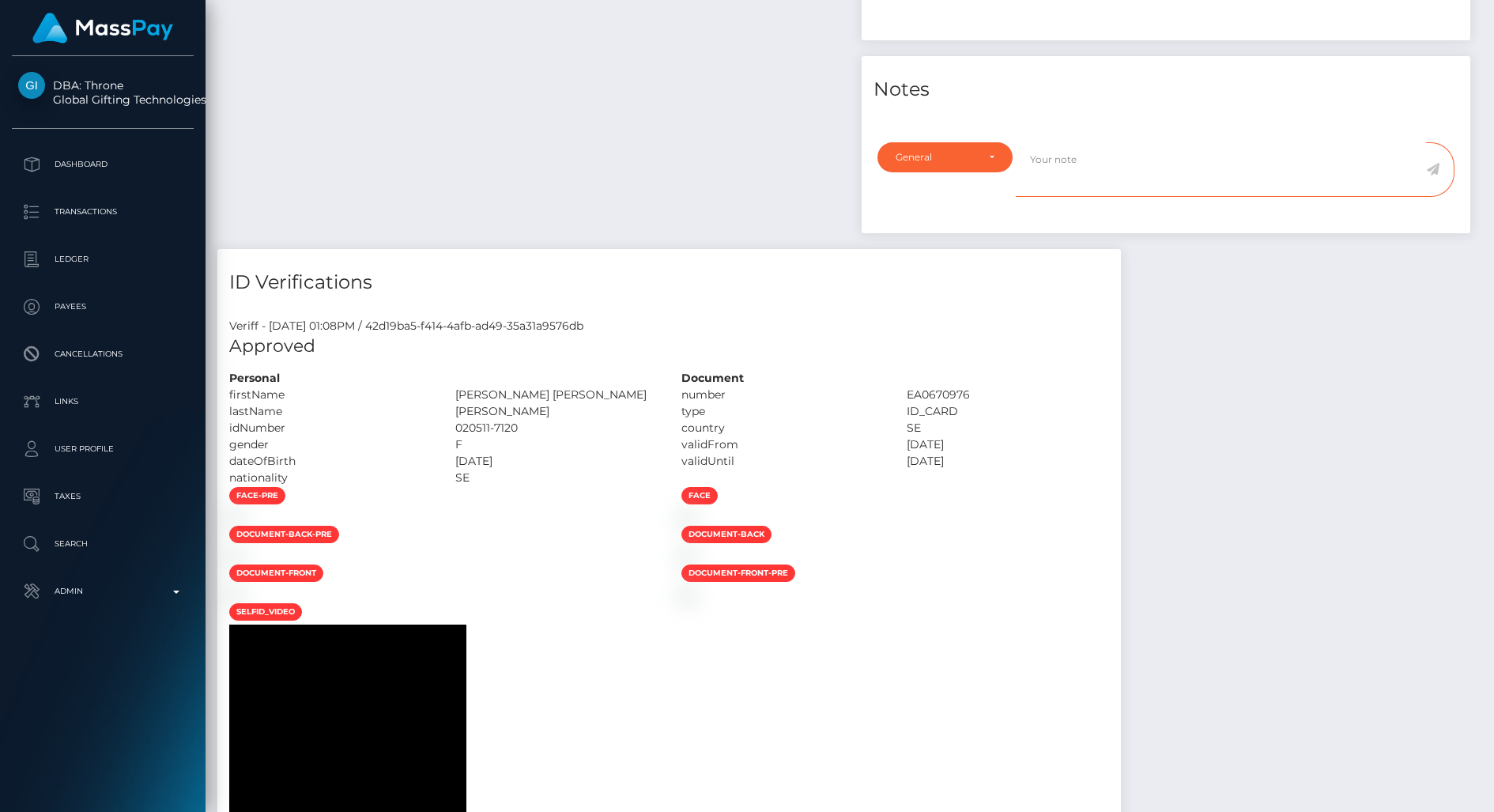
click at [1091, 175] on textarea at bounding box center [1221, 170] width 411 height 55
type textarea "Account closed at user's request via [EMAIL_ADDRESS][DOMAIN_NAME]"
click at [1447, 170] on icon at bounding box center [1447, 169] width 13 height 12
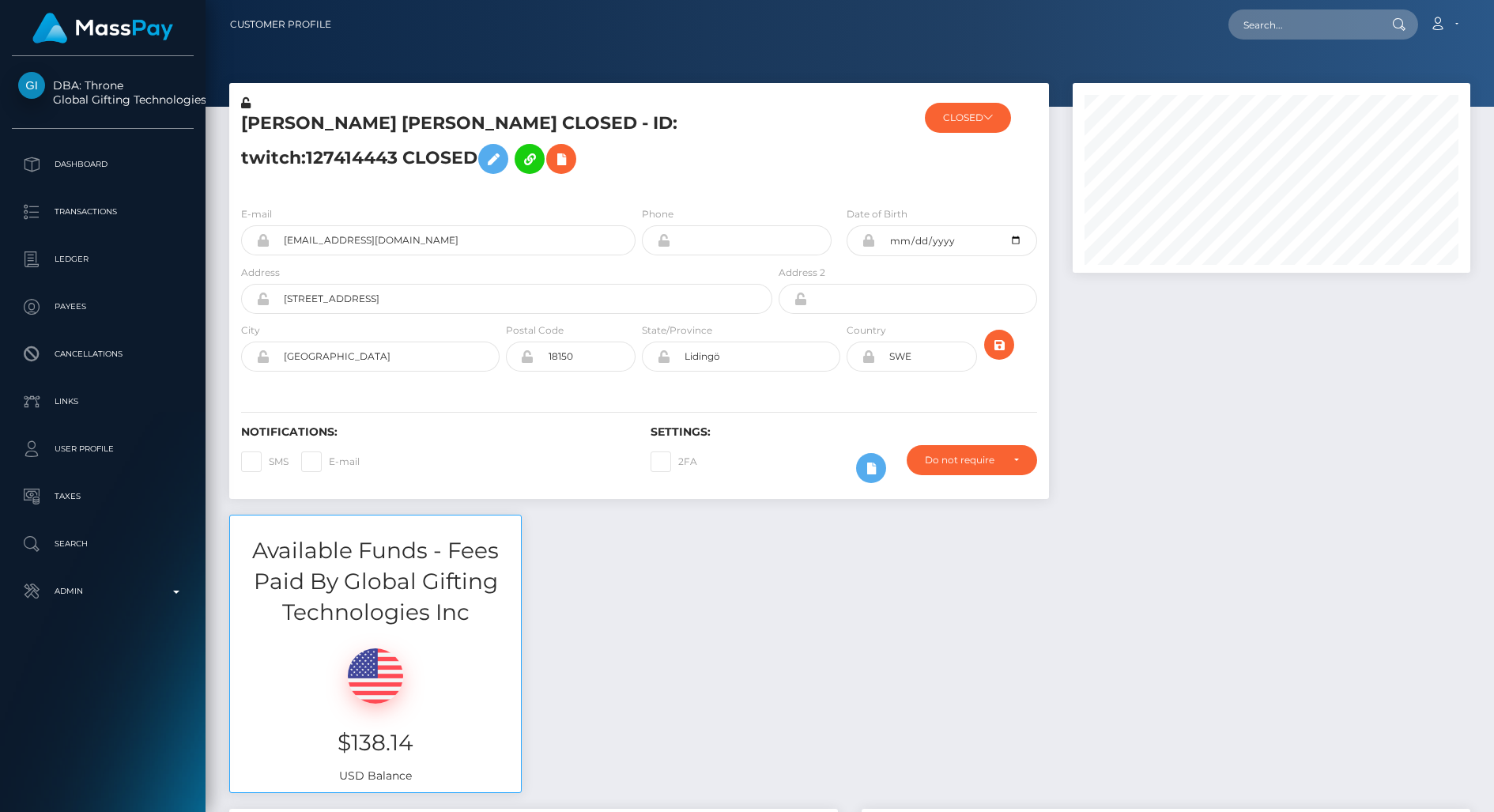
scroll to position [190, 396]
click at [251, 107] on icon at bounding box center [245, 102] width 9 height 11
click at [1287, 27] on input "text" at bounding box center [1303, 24] width 149 height 30
paste input "[EMAIL_ADDRESS][DOMAIN_NAME]"
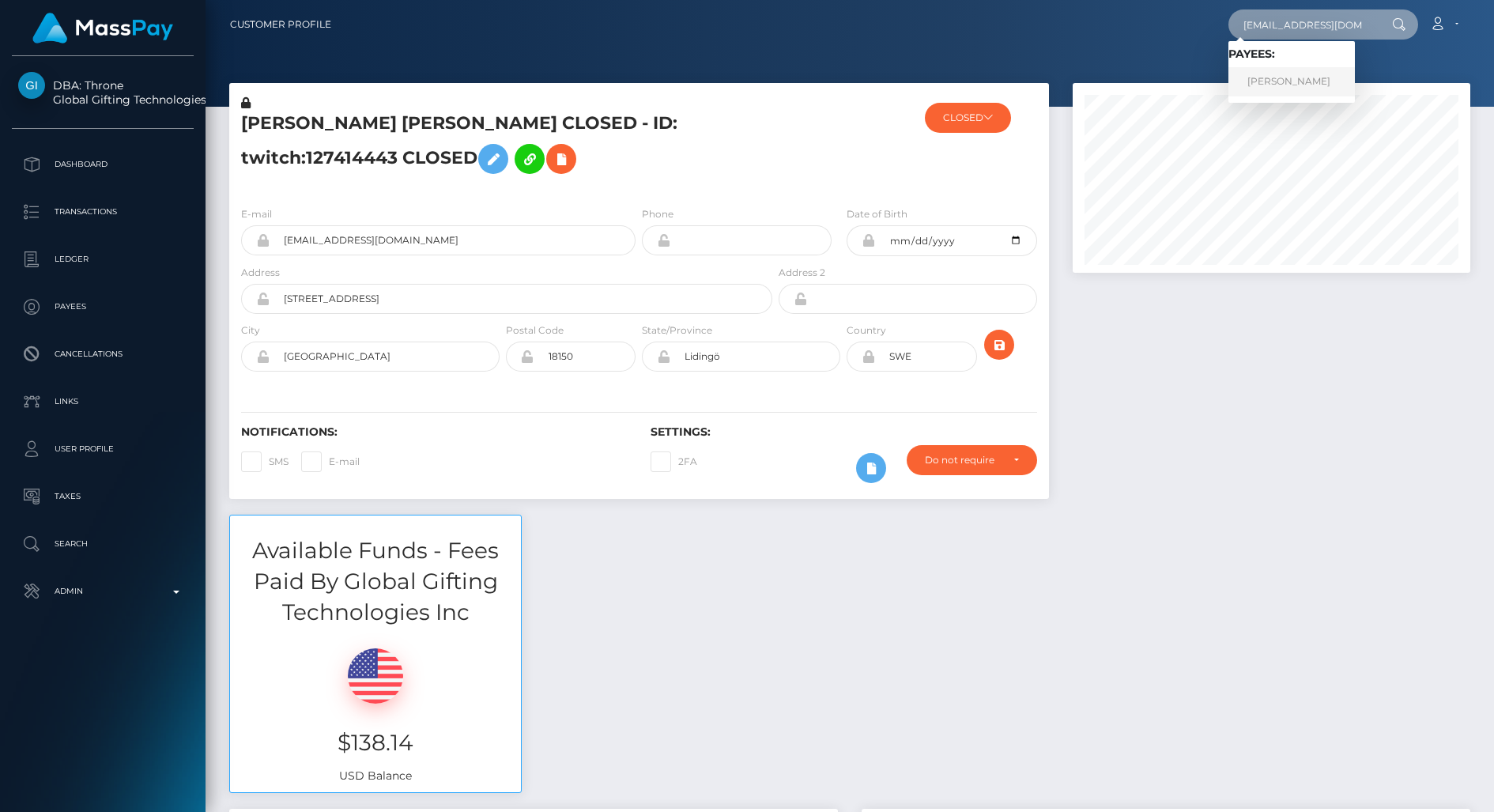
type input "[EMAIL_ADDRESS][DOMAIN_NAME]"
click at [1333, 75] on link "Elise Kaitera" at bounding box center [1291, 81] width 127 height 29
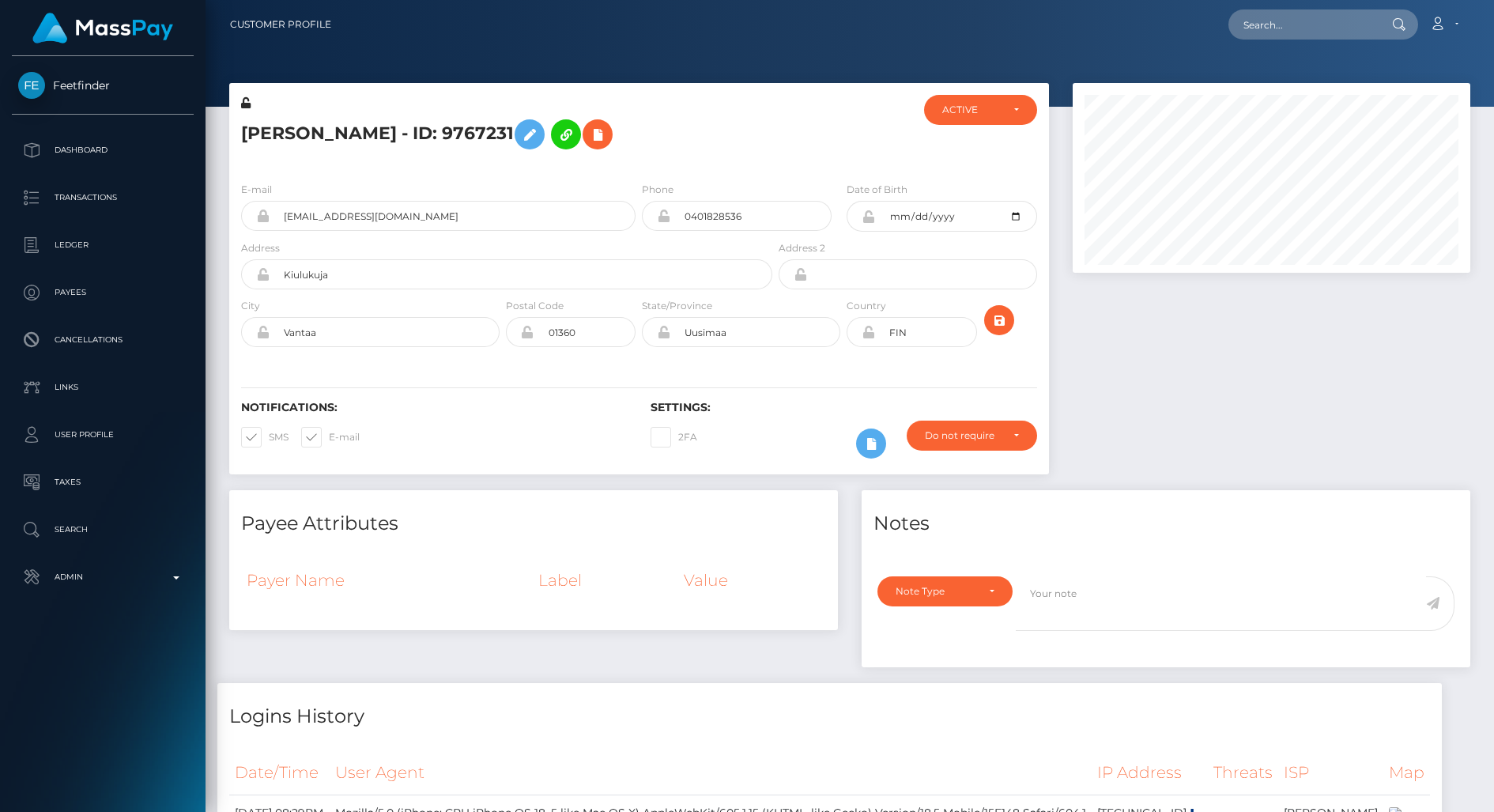
scroll to position [190, 396]
drag, startPoint x: 677, startPoint y: 145, endPoint x: 1160, endPoint y: 541, distance: 624.6
click at [677, 145] on h5 "[PERSON_NAME] - ID: 9767231" at bounding box center [502, 134] width 522 height 46
click at [269, 440] on span at bounding box center [269, 437] width 0 height 12
click at [269, 437] on input "SMS" at bounding box center [274, 432] width 10 height 10
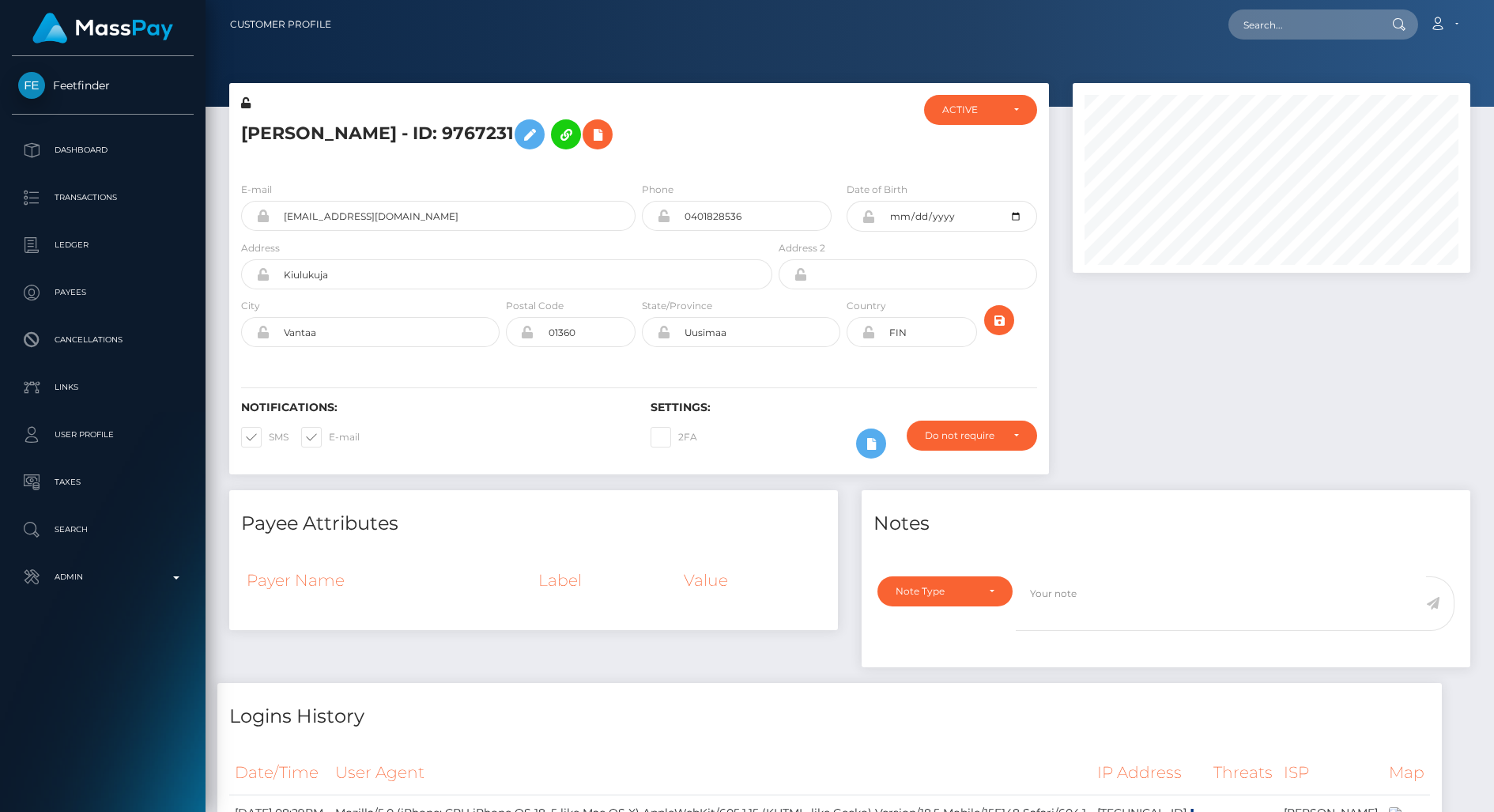
checkbox input "false"
click at [329, 440] on span at bounding box center [329, 437] width 0 height 12
click at [329, 437] on input "E-mail" at bounding box center [334, 432] width 10 height 10
checkbox input "false"
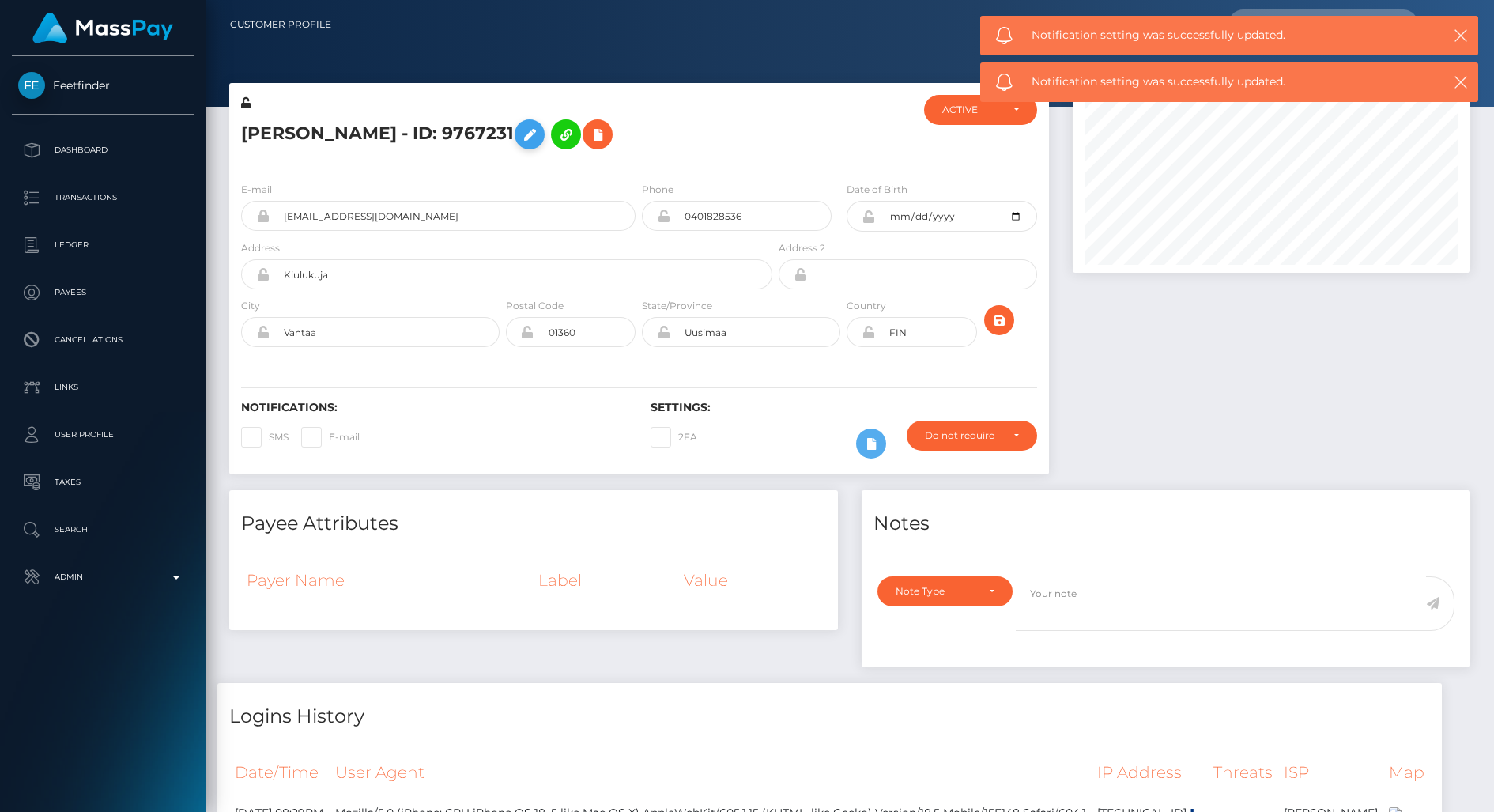
click at [520, 132] on icon at bounding box center [529, 135] width 19 height 20
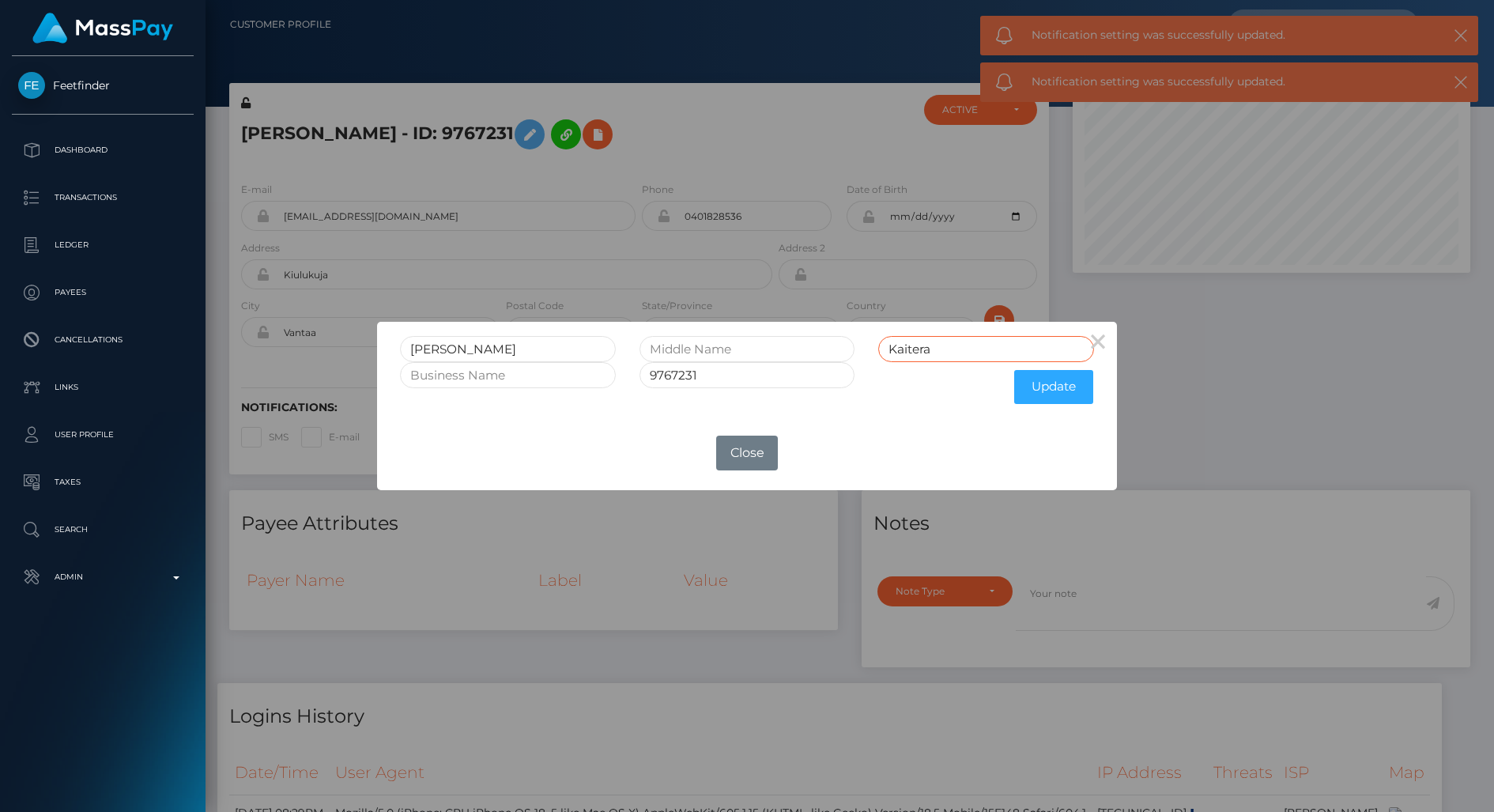
click at [994, 353] on input "Kaitera" at bounding box center [986, 349] width 216 height 26
type input "Kaitera CLOSED"
click at [777, 378] on input "9767231" at bounding box center [747, 375] width 216 height 26
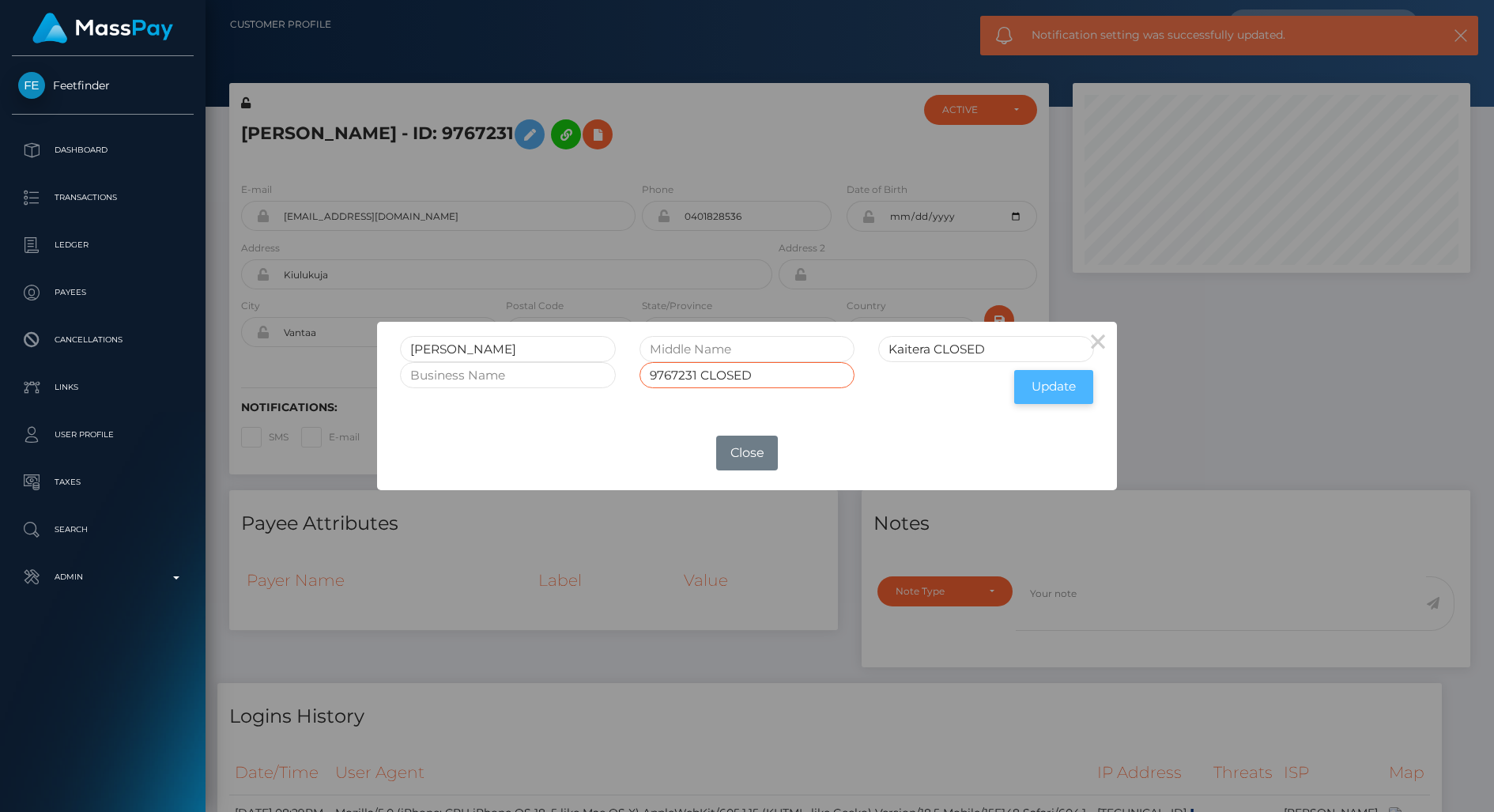
type input "9767231 CLOSED"
click at [1087, 391] on button "Update" at bounding box center [1054, 387] width 79 height 34
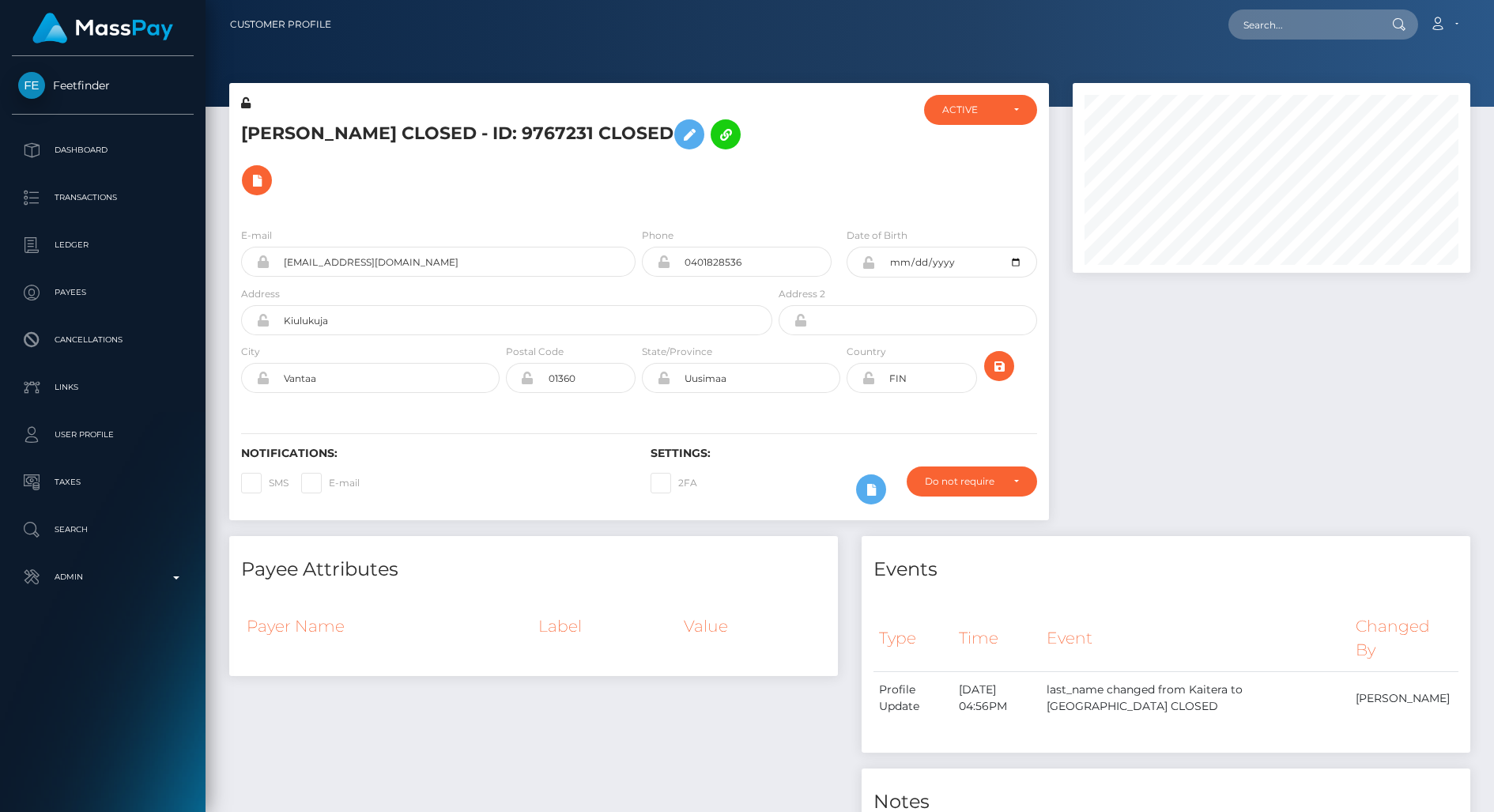
scroll to position [190, 396]
click at [999, 113] on div "ACTIVE" at bounding box center [971, 109] width 59 height 12
click at [975, 218] on span "CLOSED" at bounding box center [963, 219] width 41 height 14
select select "CLOSED"
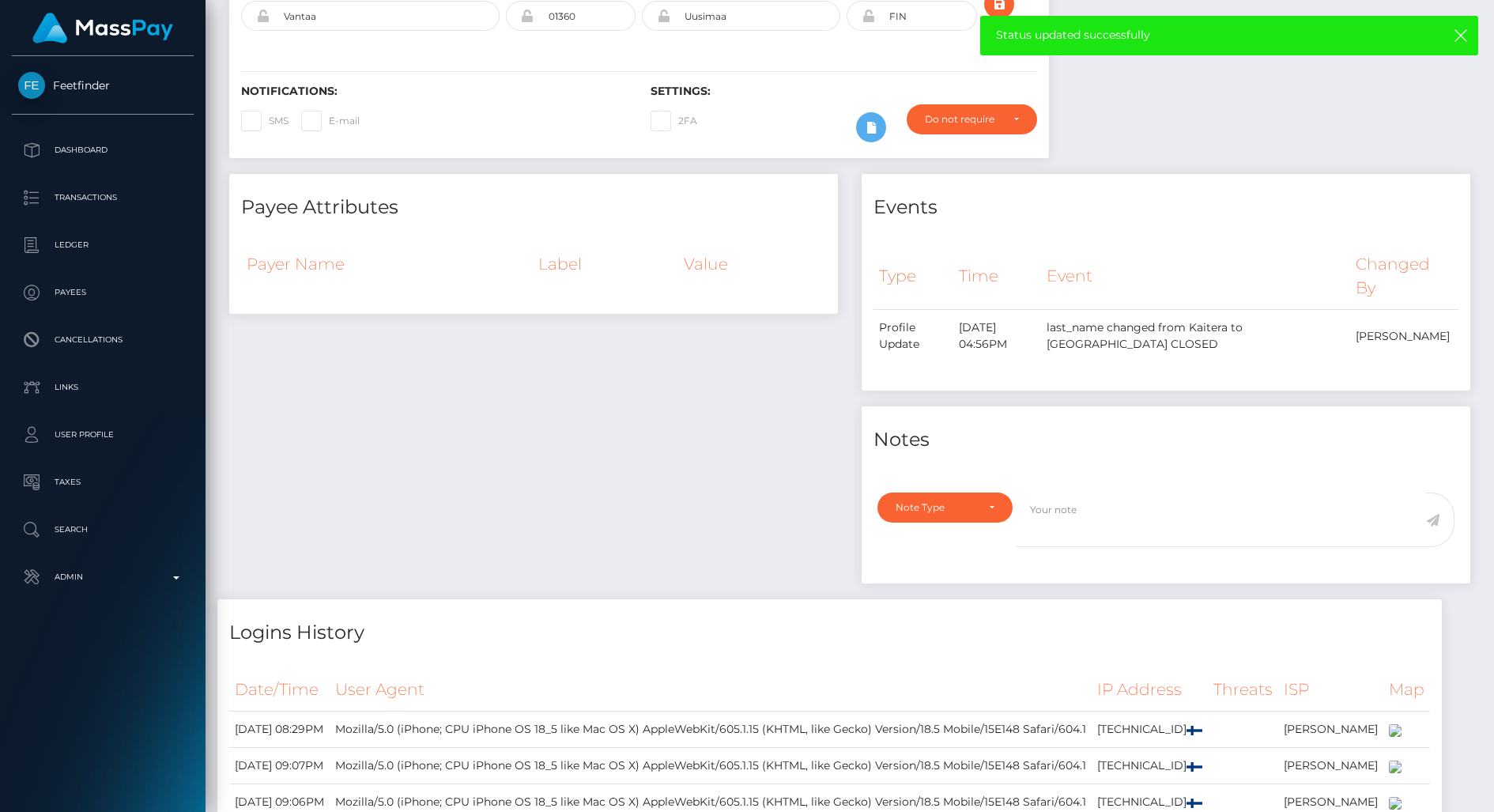
scroll to position [474, 0]
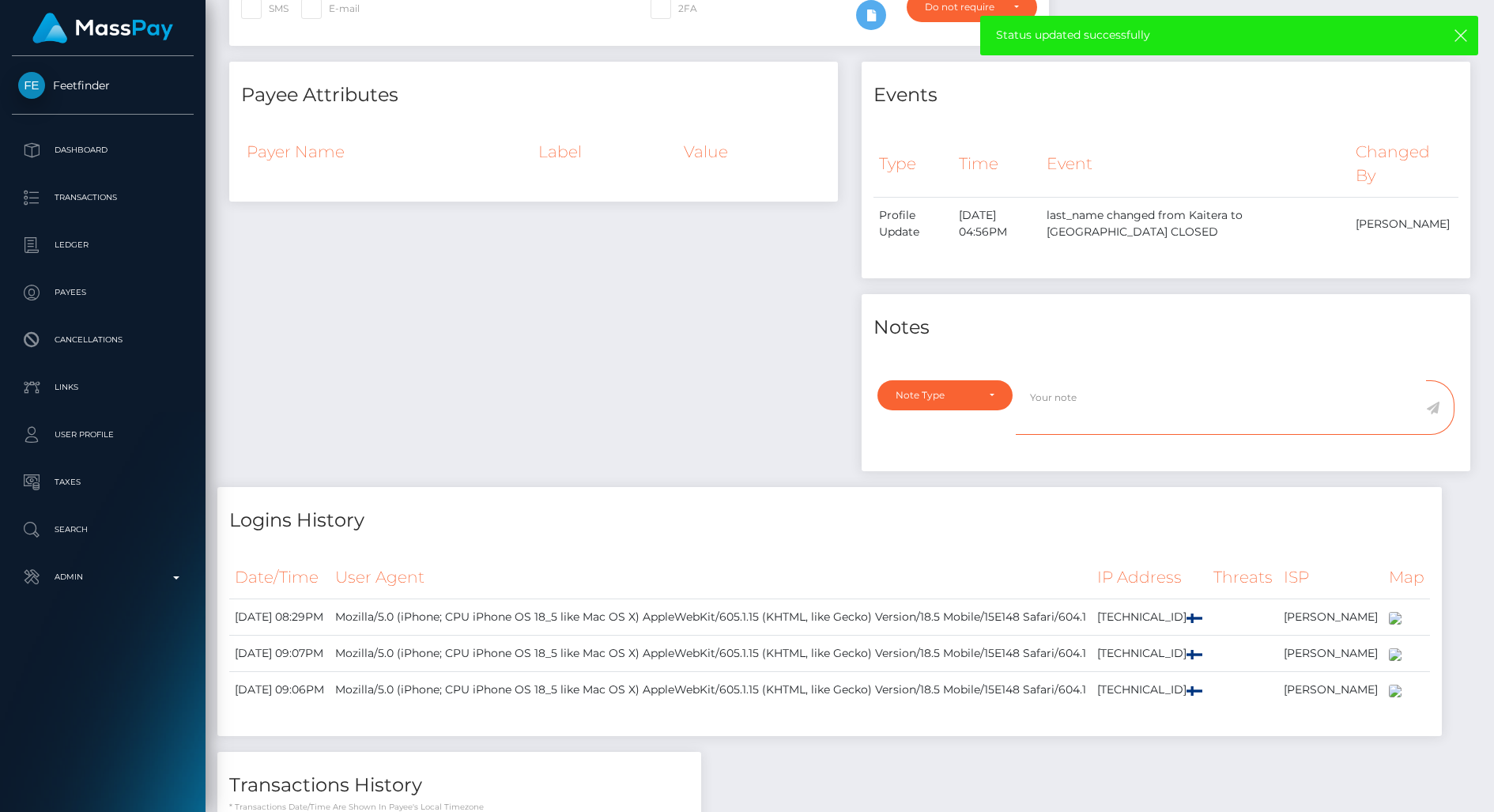
click at [1123, 380] on textarea at bounding box center [1221, 407] width 411 height 55
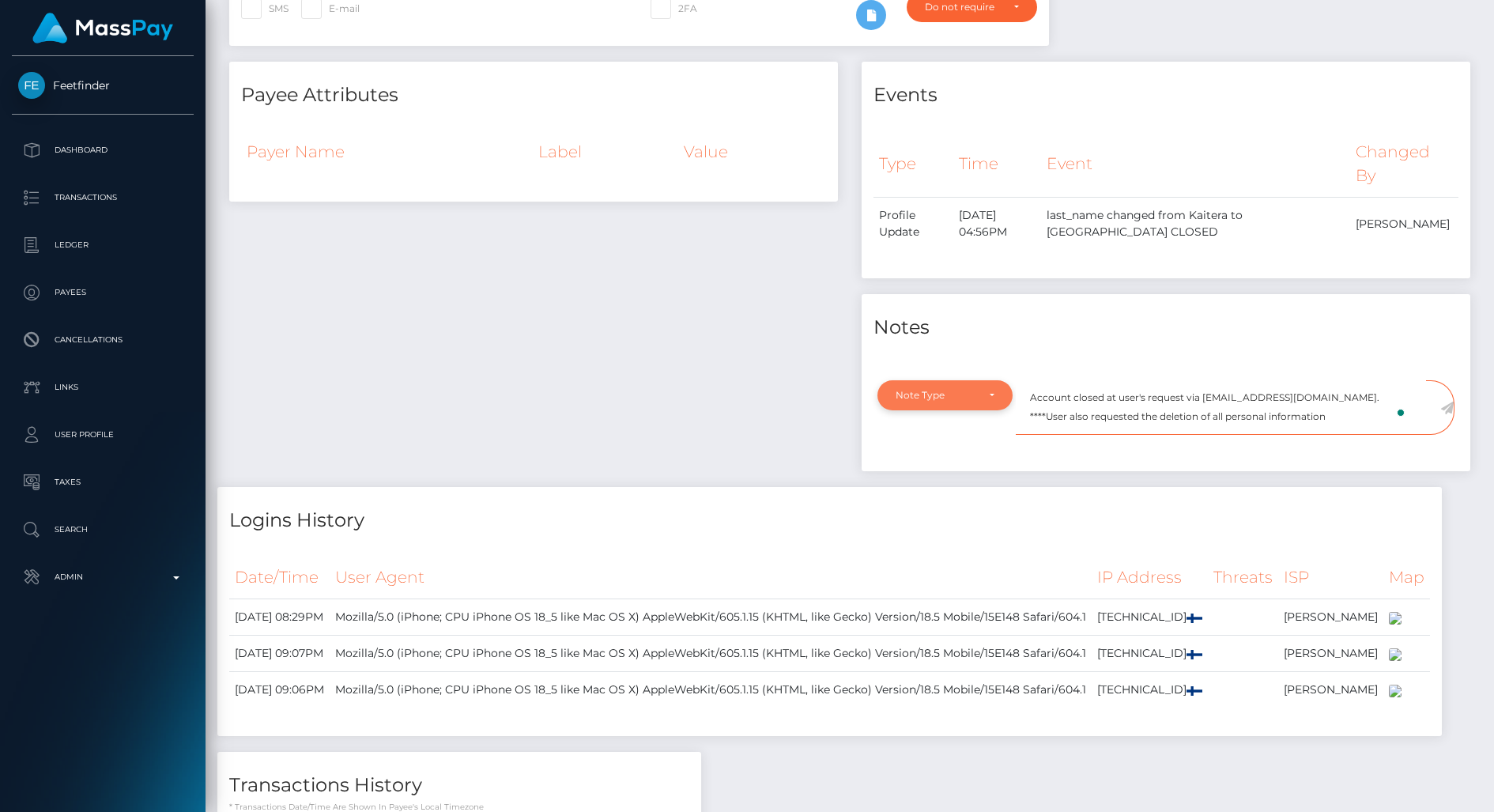
type textarea "Account closed at user's request via [EMAIL_ADDRESS][DOMAIN_NAME]. ****User als…"
click at [992, 389] on div "Note Type" at bounding box center [944, 395] width 98 height 12
click at [944, 523] on link "General" at bounding box center [944, 537] width 135 height 29
select select "GENERAL"
click at [1448, 401] on icon at bounding box center [1447, 407] width 13 height 12
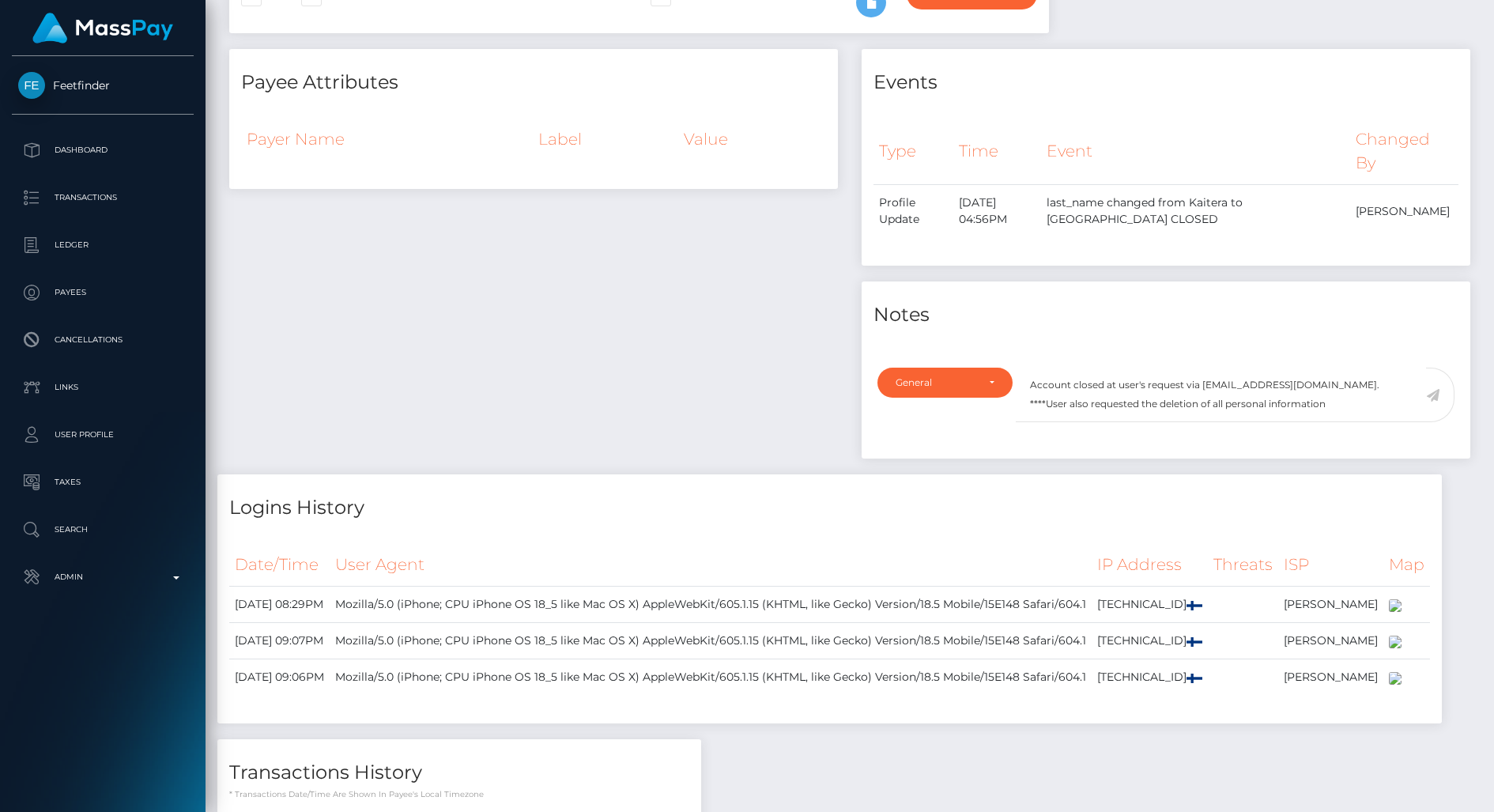
scroll to position [488, 0]
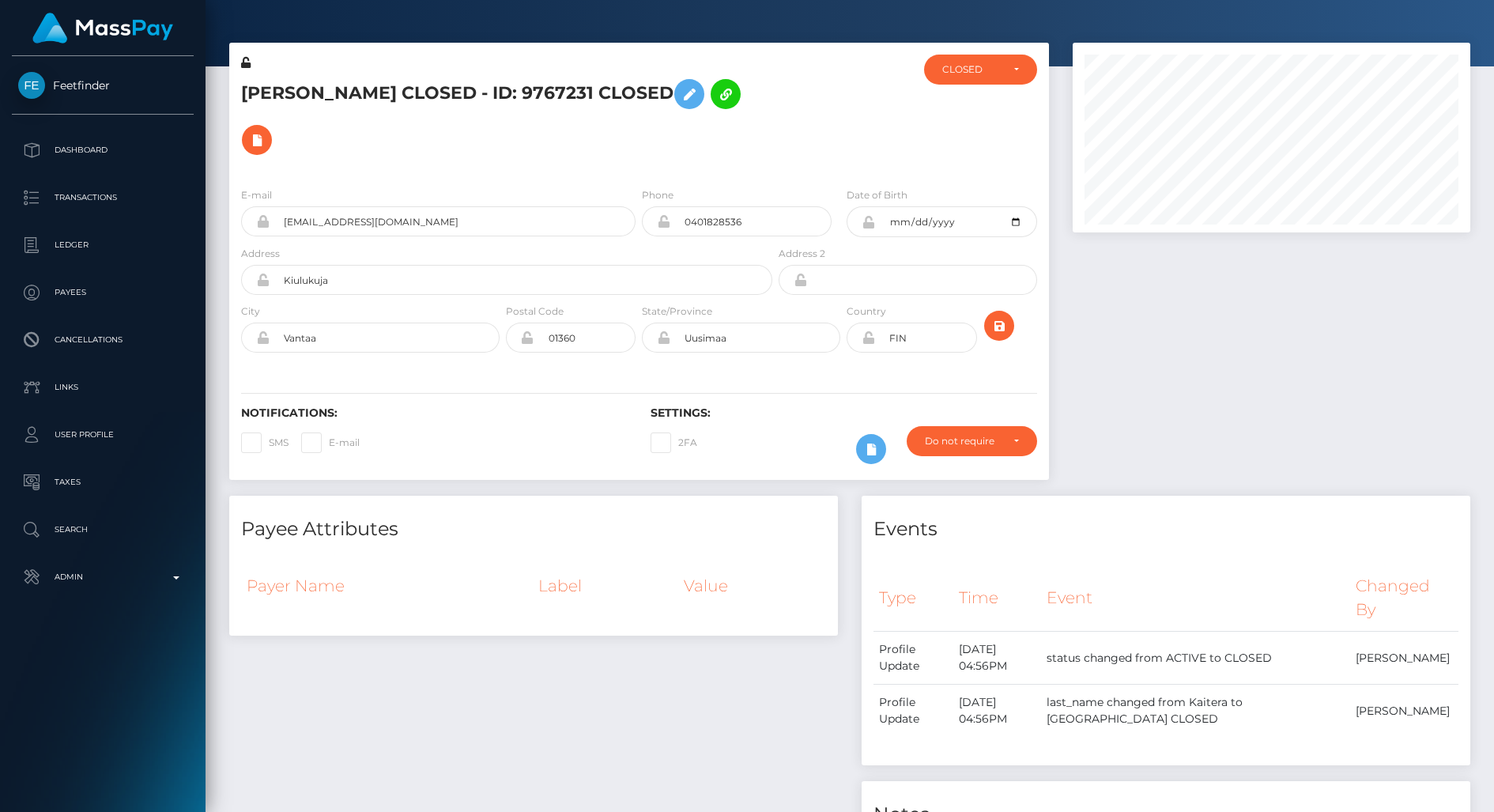
scroll to position [190, 397]
